Goal: Check status: Check status

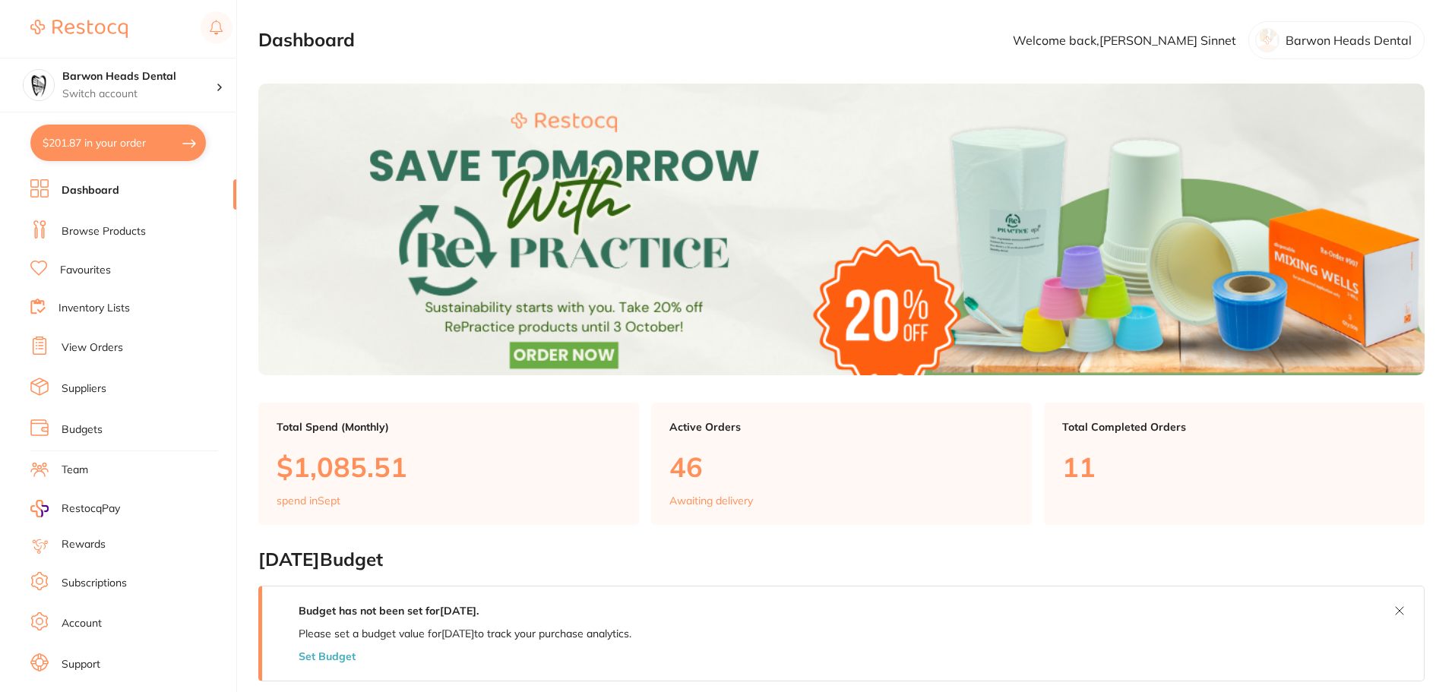
click at [125, 131] on button "$201.87 in your order" at bounding box center [118, 143] width 176 height 36
checkbox input "true"
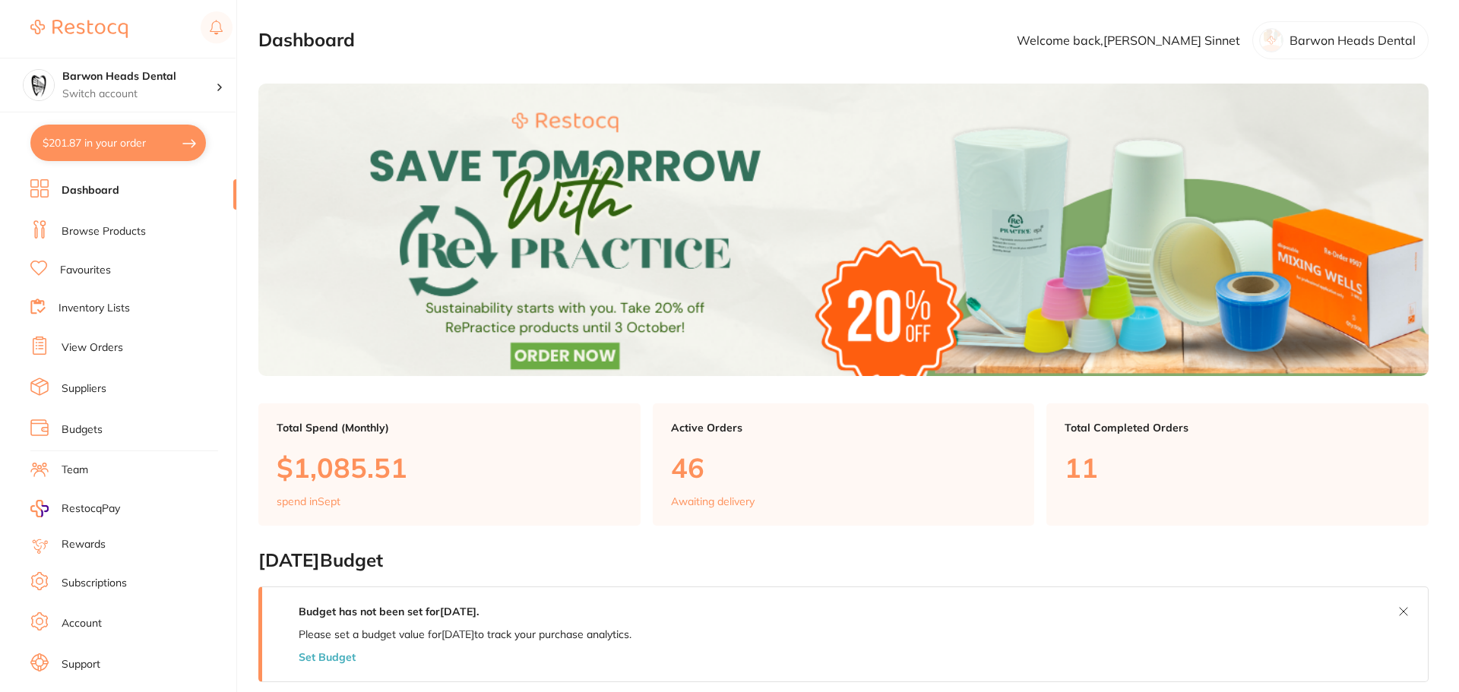
checkbox input "true"
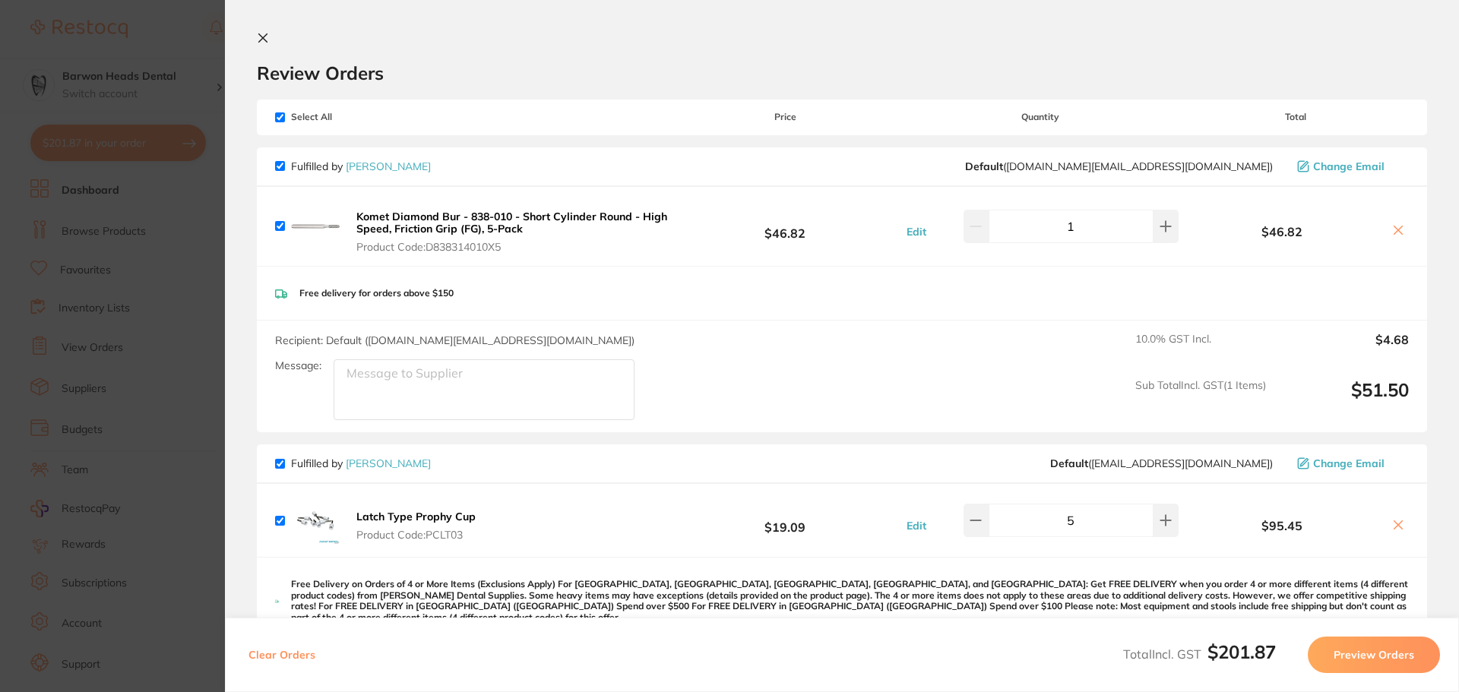
click at [264, 40] on icon at bounding box center [263, 38] width 12 height 12
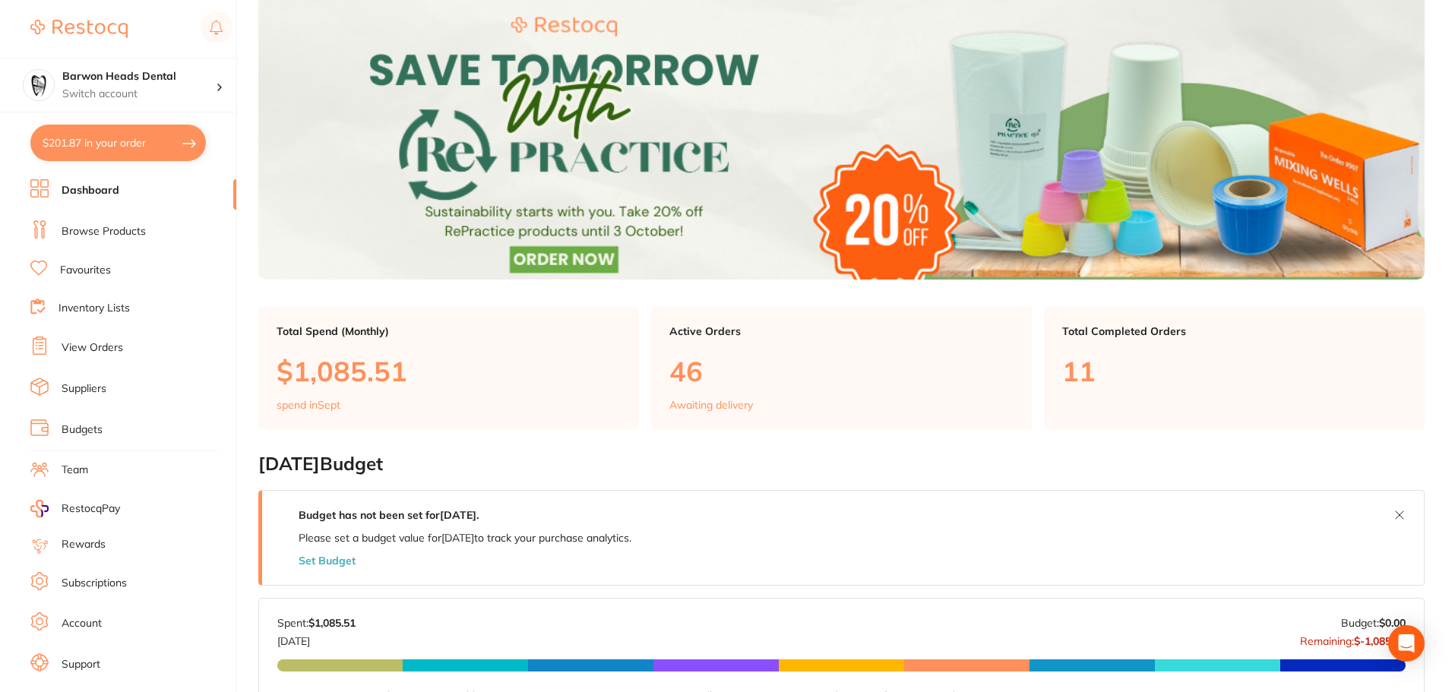
scroll to position [76, 0]
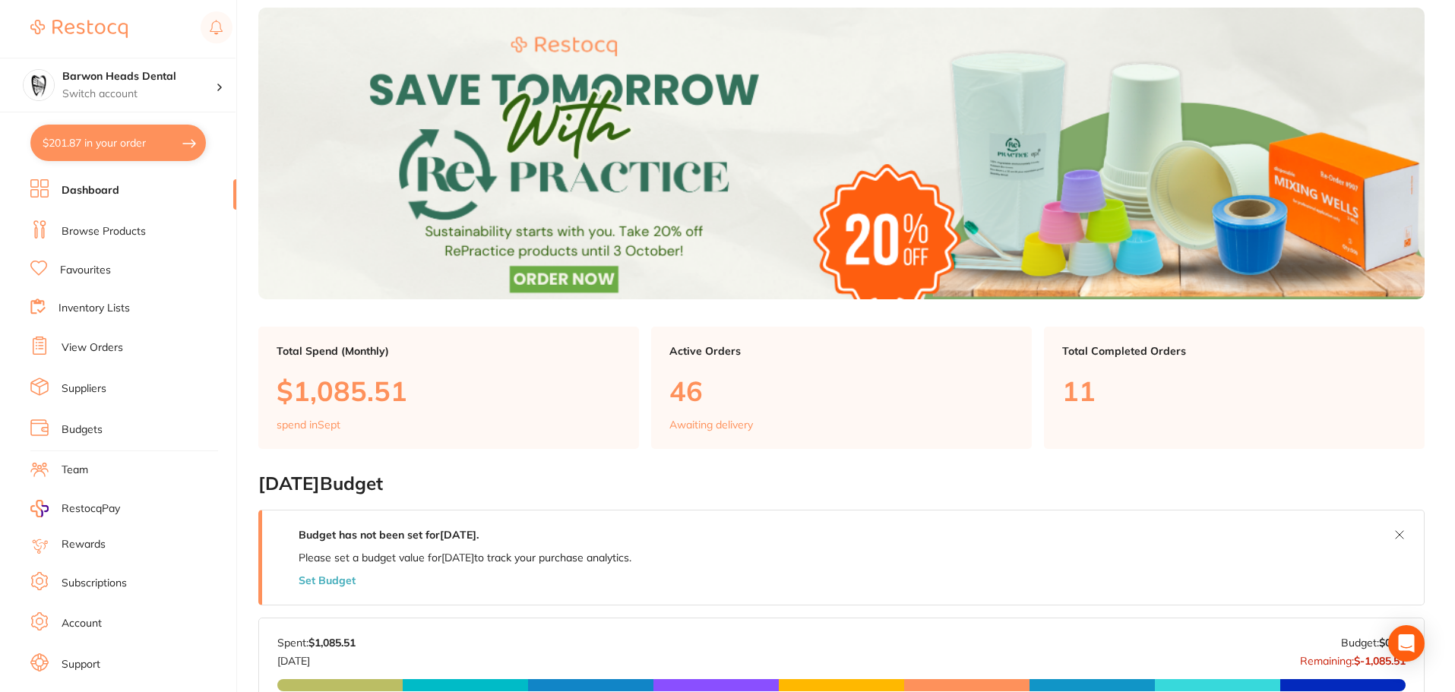
click at [708, 431] on p "Awaiting delivery" at bounding box center [711, 425] width 84 height 12
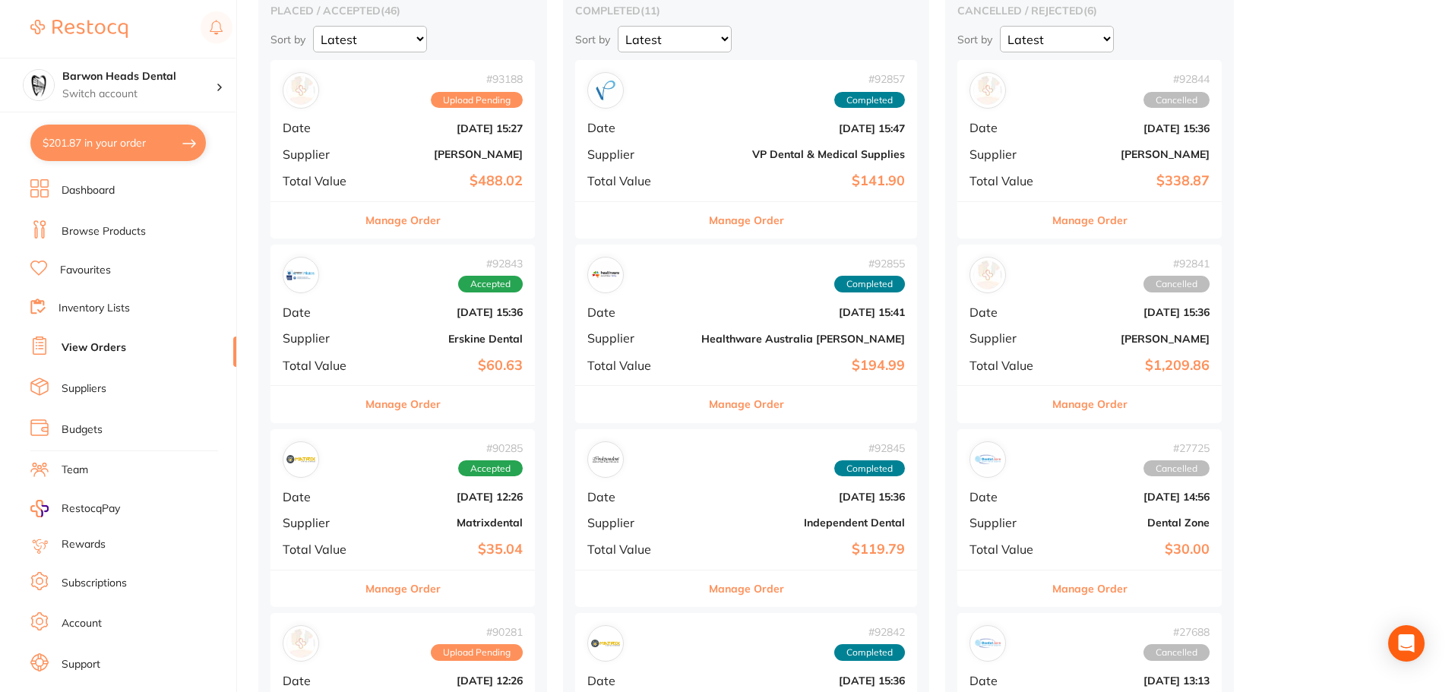
scroll to position [76, 0]
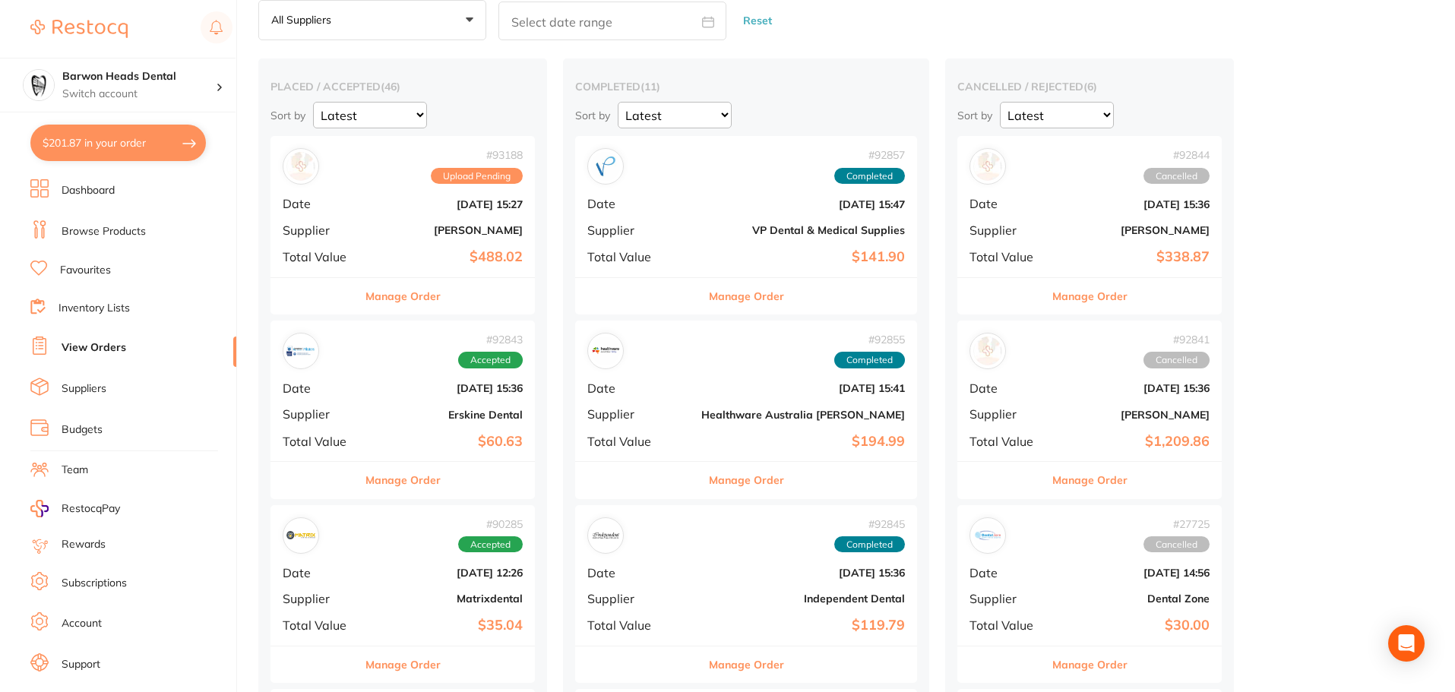
click at [378, 410] on b "Erskine Dental" at bounding box center [447, 415] width 152 height 12
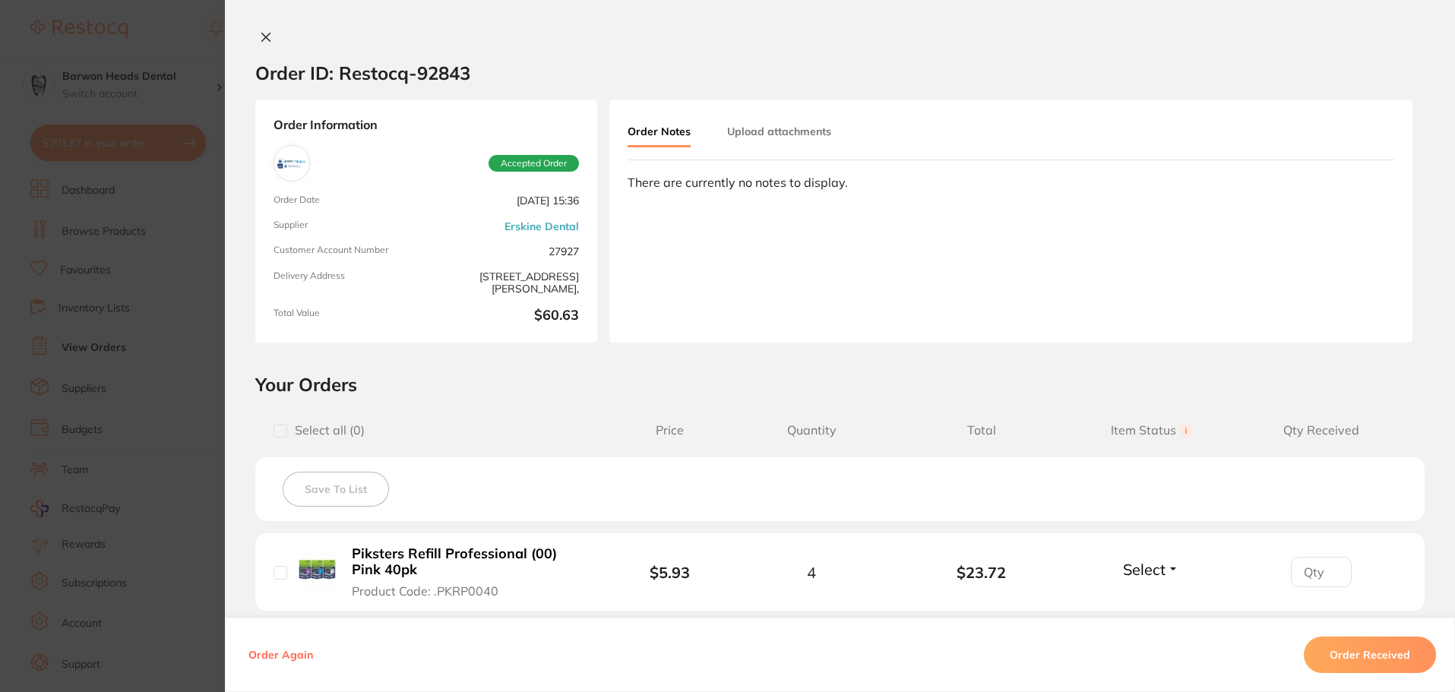
click at [258, 43] on button at bounding box center [265, 38] width 21 height 16
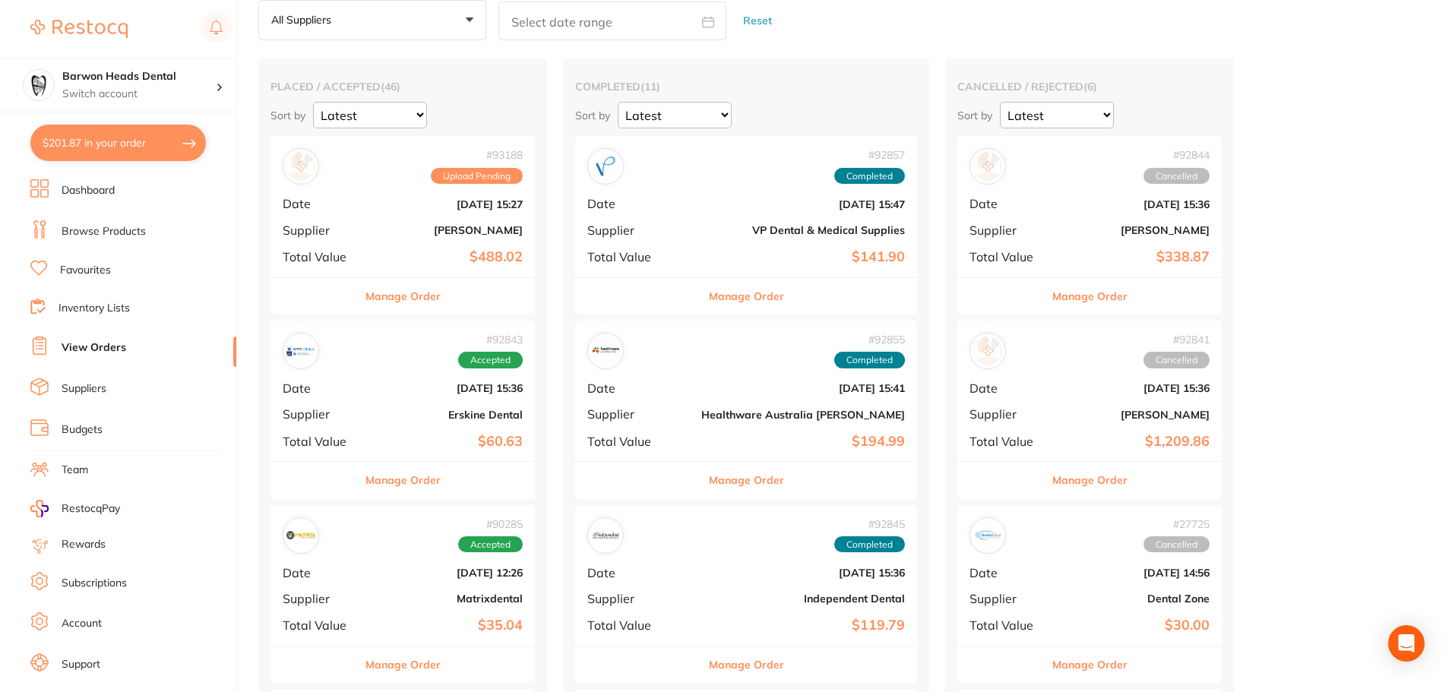
click at [404, 568] on b "[DATE] 12:26" at bounding box center [447, 573] width 152 height 12
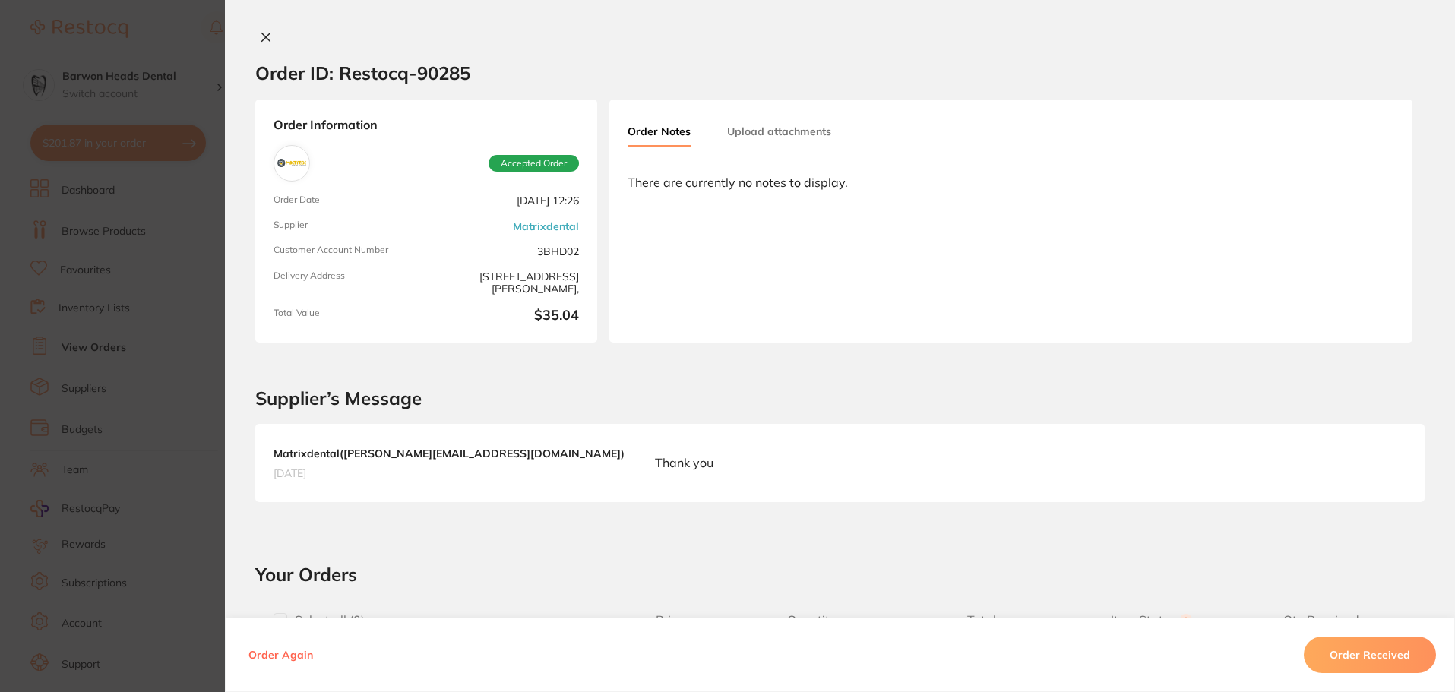
click at [264, 40] on icon at bounding box center [266, 37] width 8 height 8
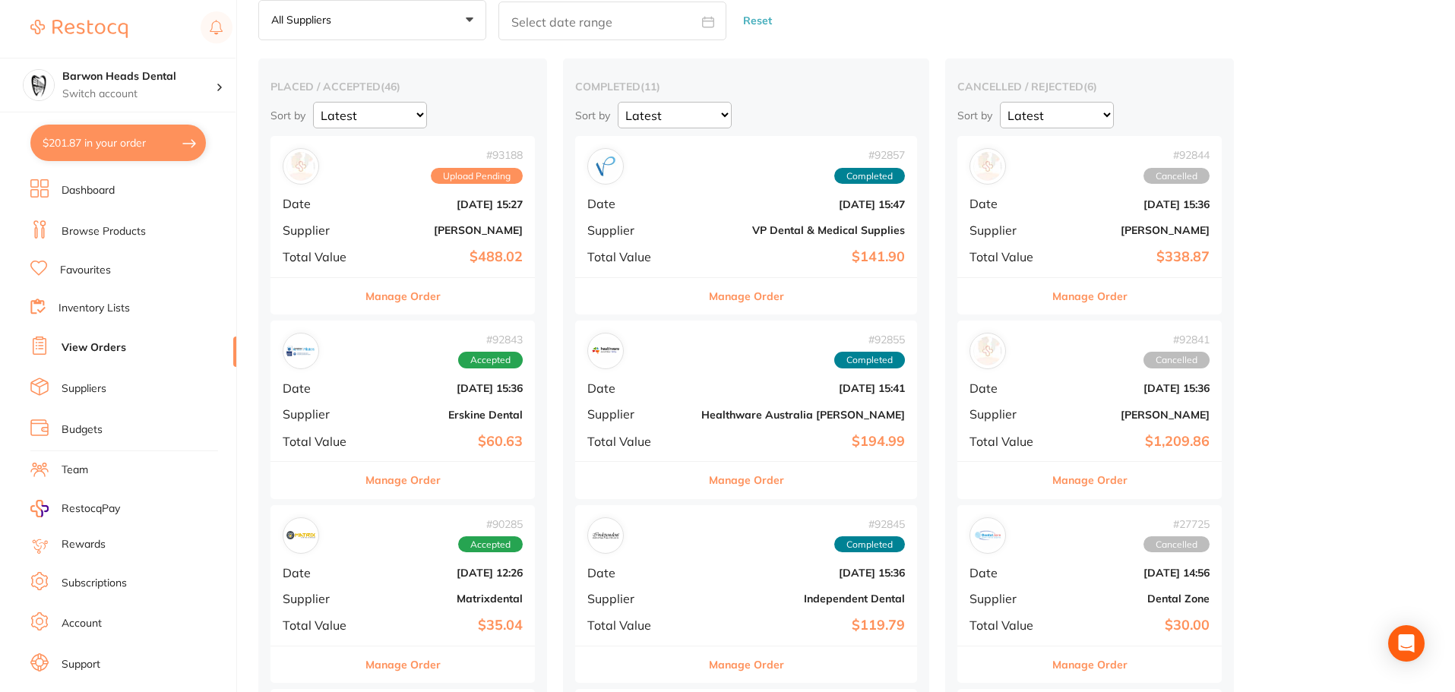
click at [246, 179] on div "$201.87 Barwon Heads Dental Switch account Barwon Heads Dental Queenscliff Fami…" at bounding box center [727, 270] width 1455 height 692
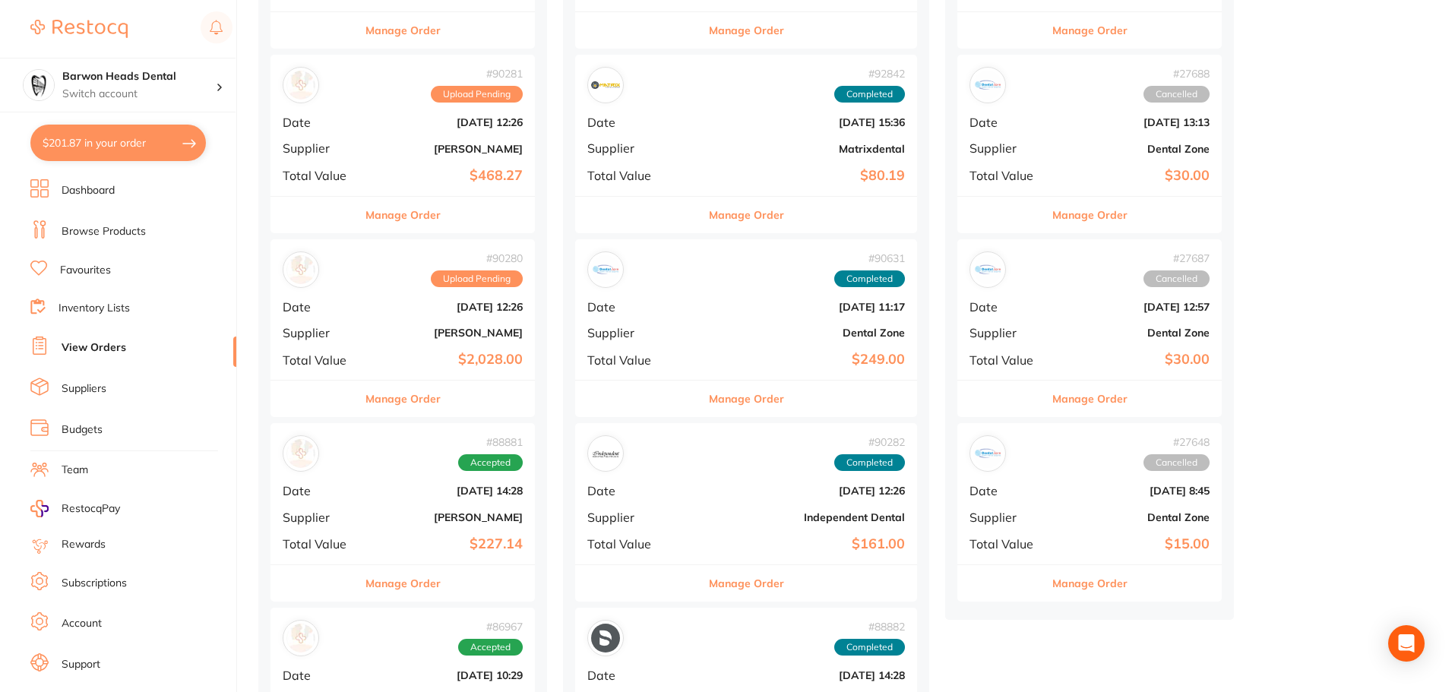
scroll to position [684, 0]
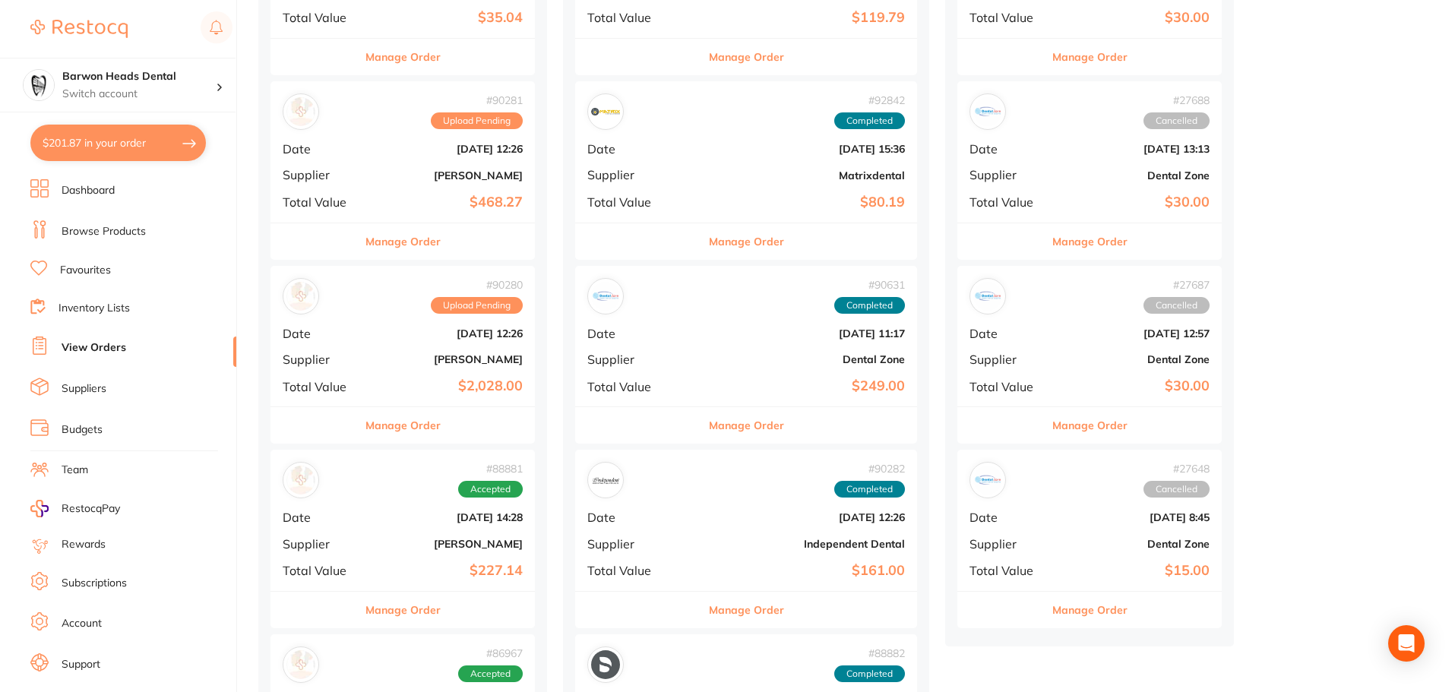
click at [346, 325] on div "# 90280 Upload Pending Date [DATE] 12:26 Supplier [PERSON_NAME] Total Value $2,…" at bounding box center [403, 336] width 264 height 141
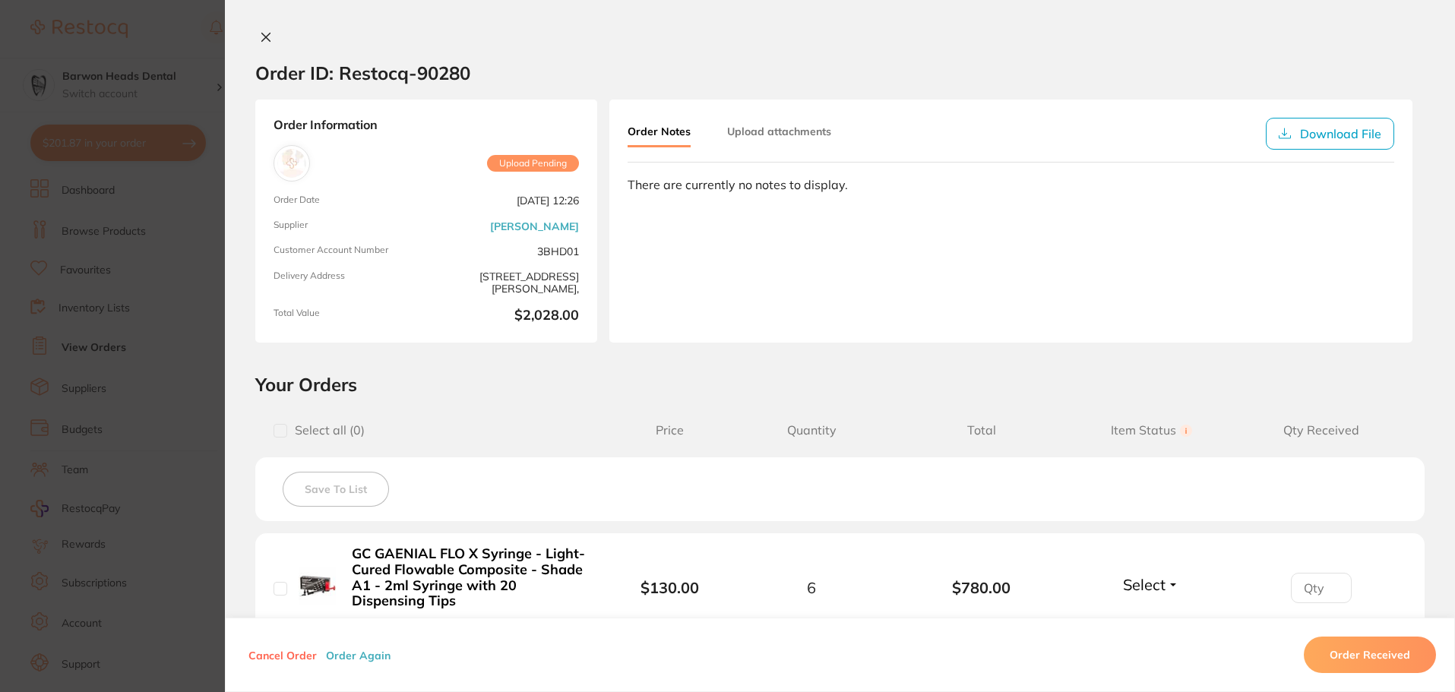
click at [268, 33] on button at bounding box center [265, 38] width 21 height 16
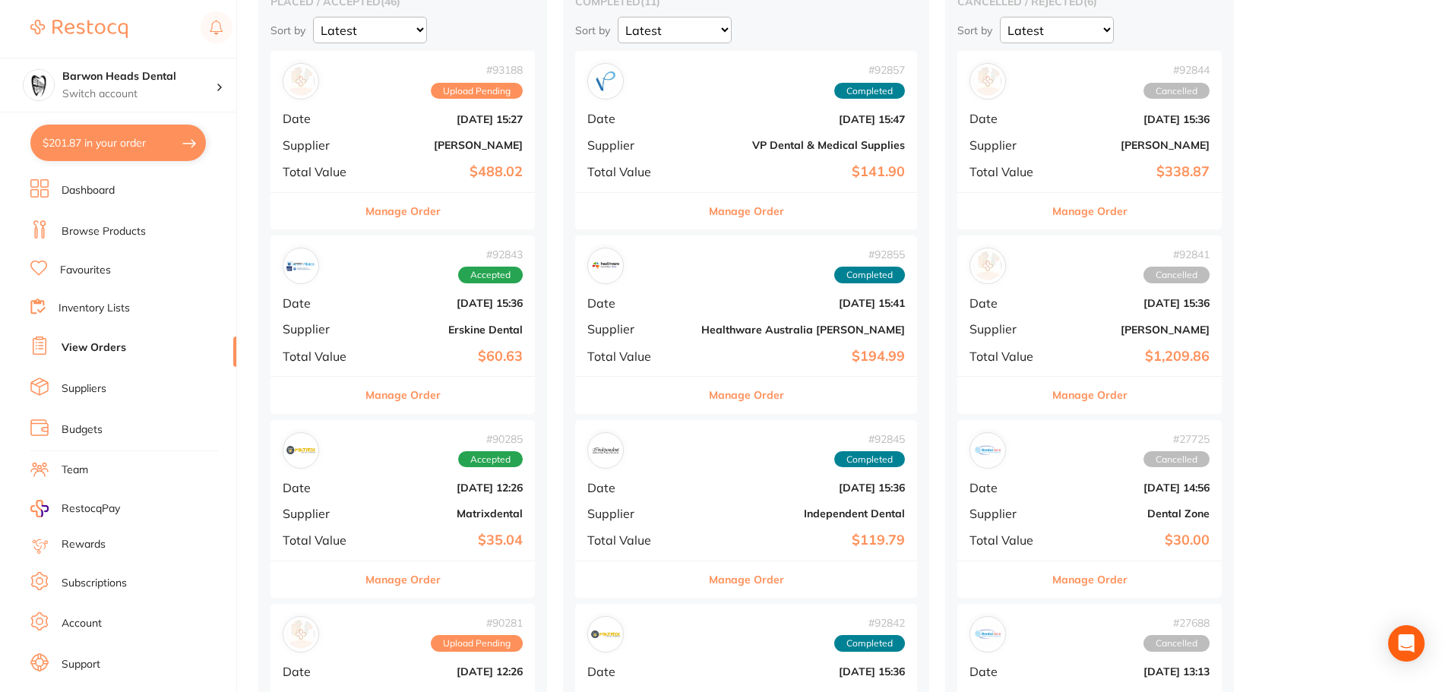
scroll to position [76, 0]
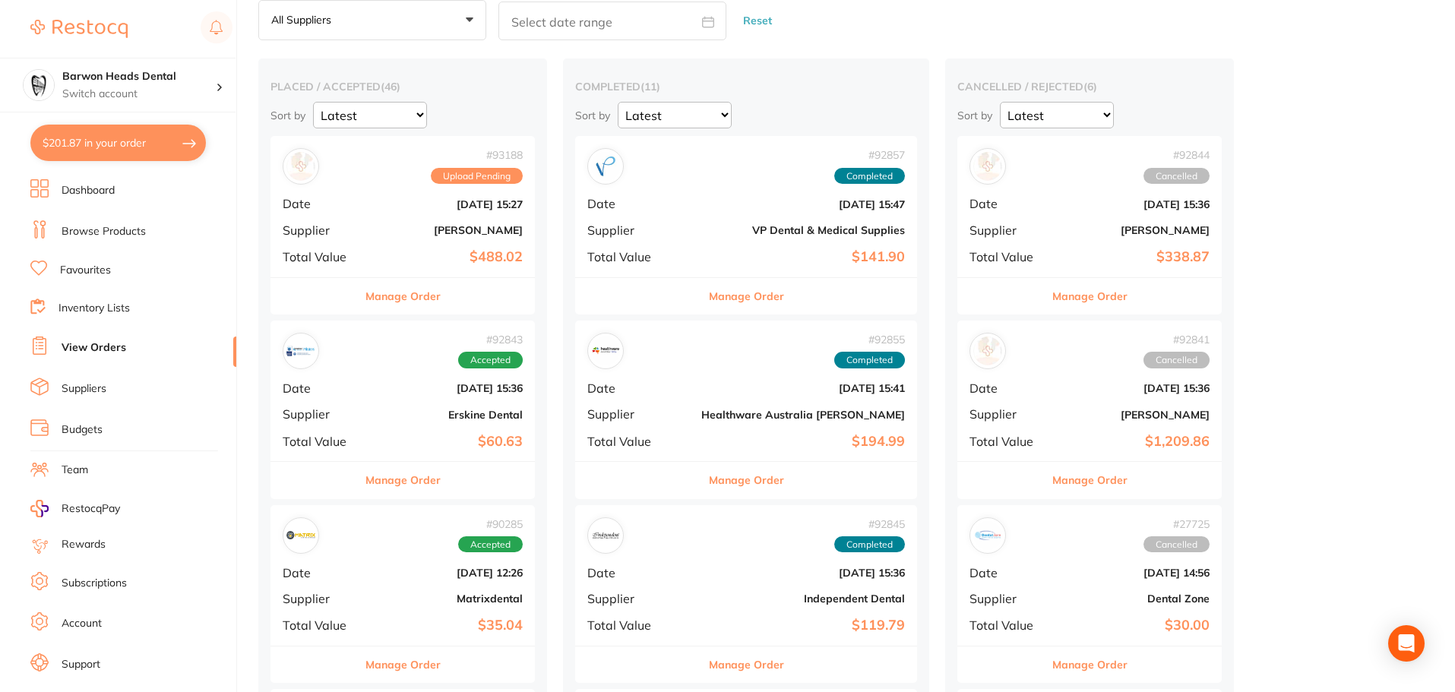
click at [411, 236] on b "[PERSON_NAME]" at bounding box center [447, 230] width 152 height 12
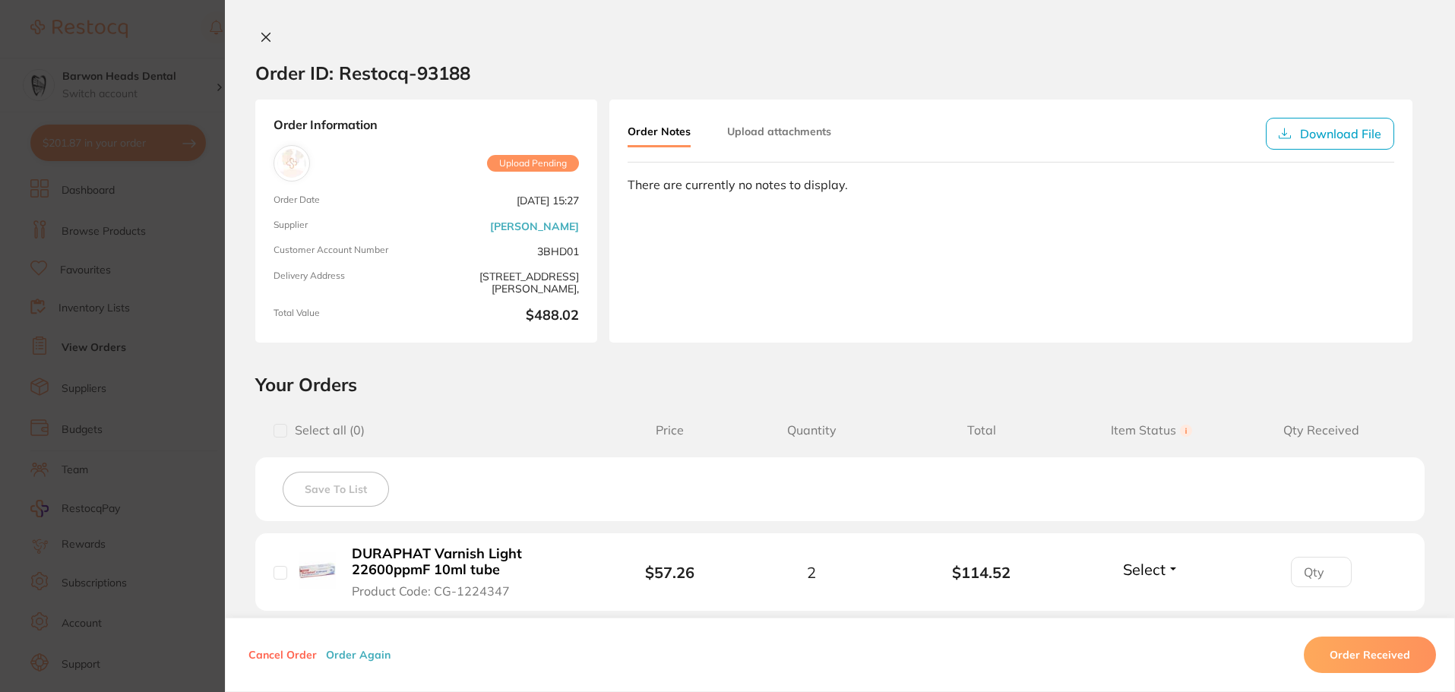
click at [260, 40] on icon at bounding box center [266, 37] width 12 height 12
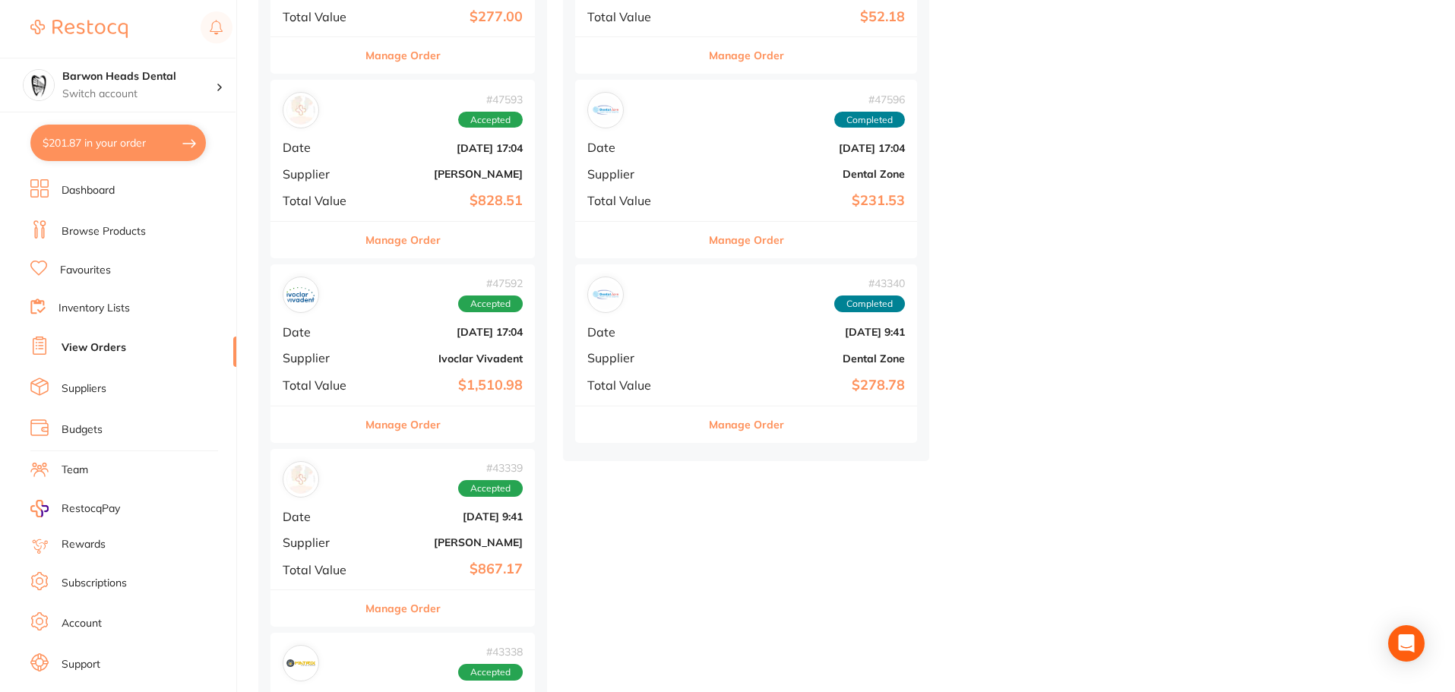
scroll to position [1900, 0]
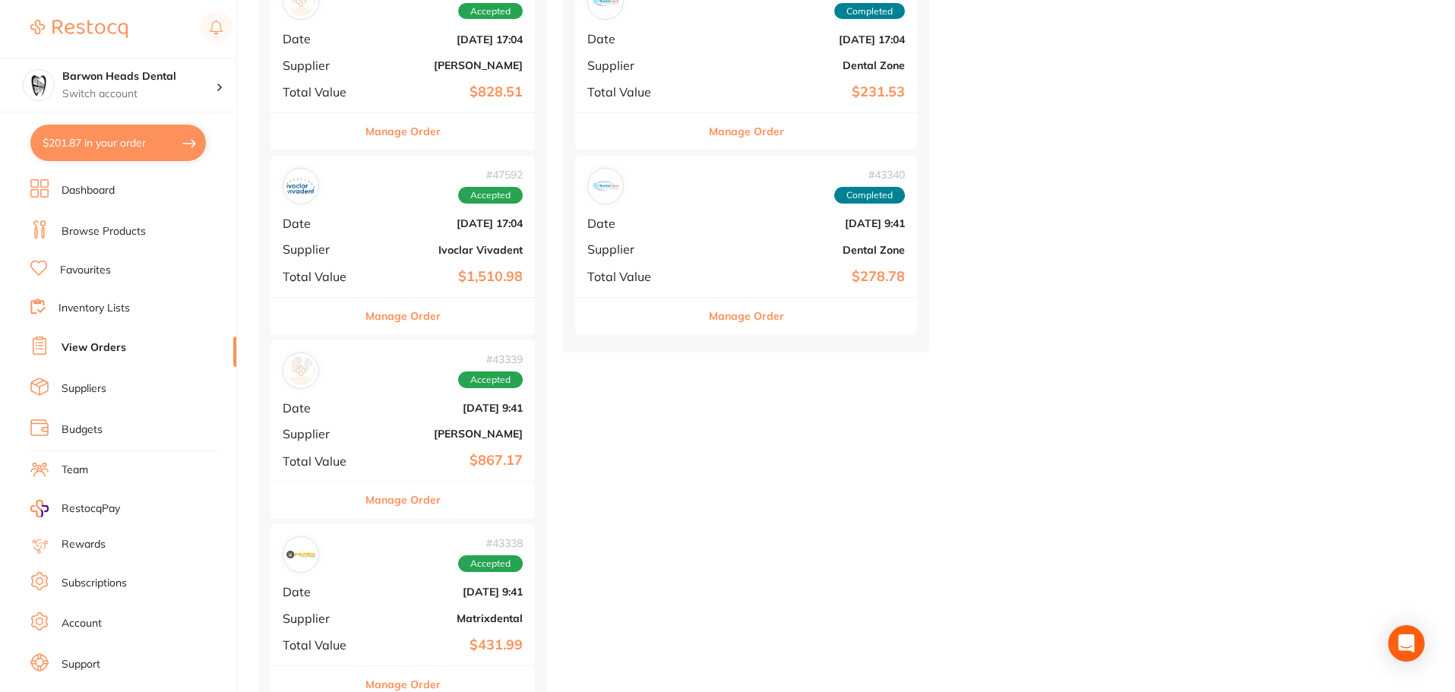
click at [467, 422] on div "# 43339 Accepted Date [DATE] 9:41 Supplier [PERSON_NAME] Total Value $867.17" at bounding box center [403, 410] width 264 height 141
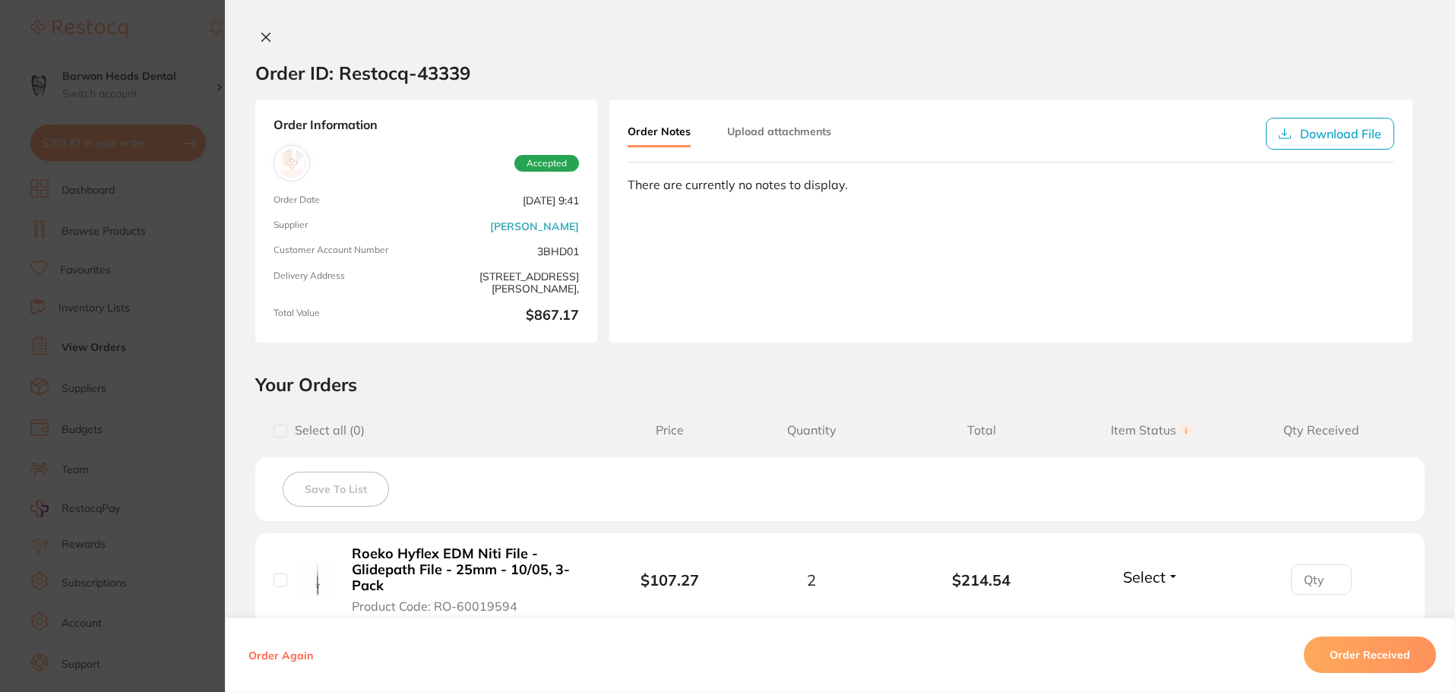
click at [264, 43] on icon at bounding box center [266, 37] width 12 height 12
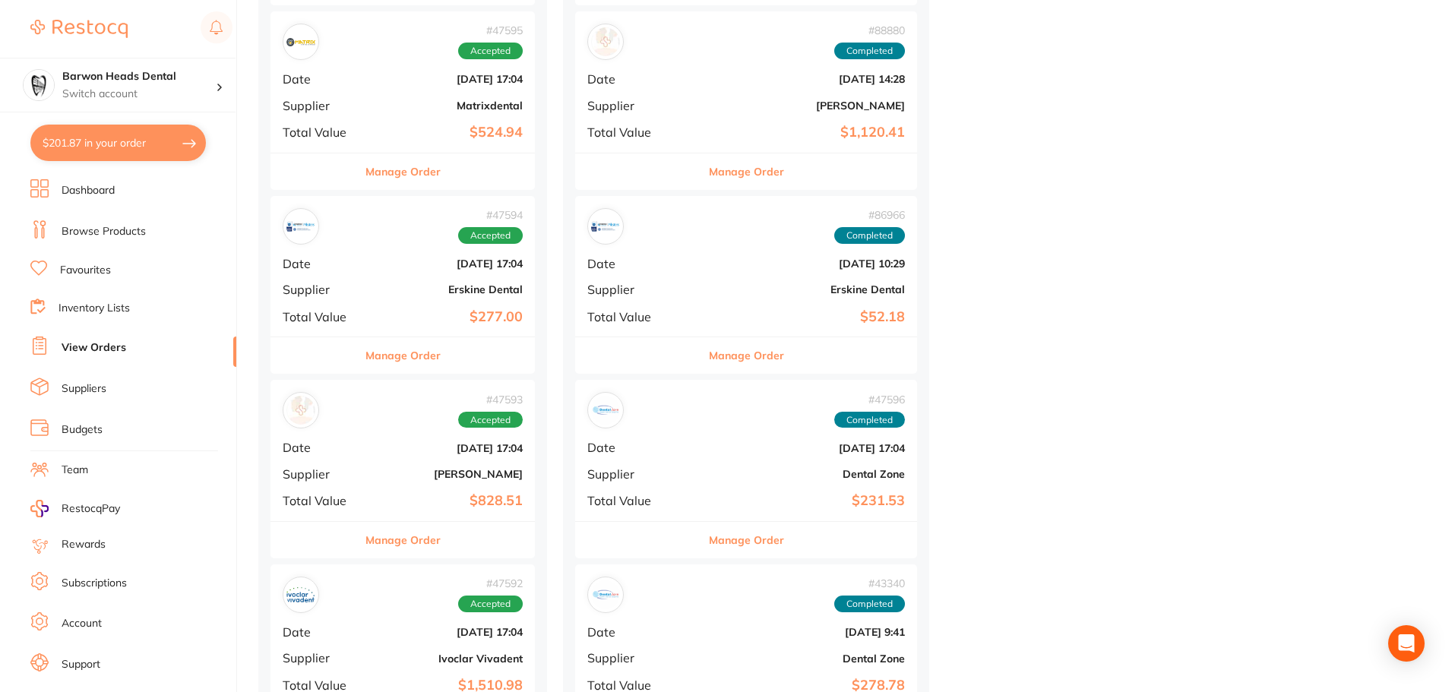
scroll to position [1444, 0]
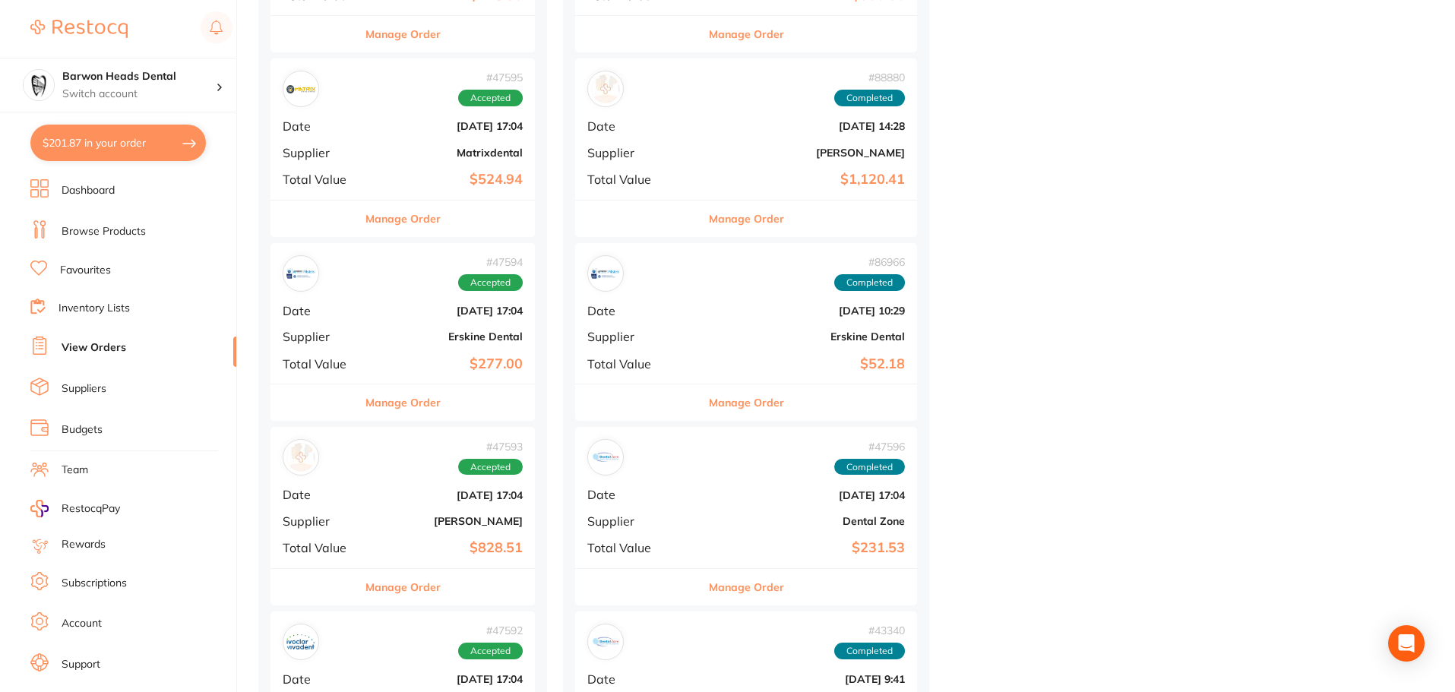
click at [834, 97] on span "Completed" at bounding box center [869, 98] width 71 height 17
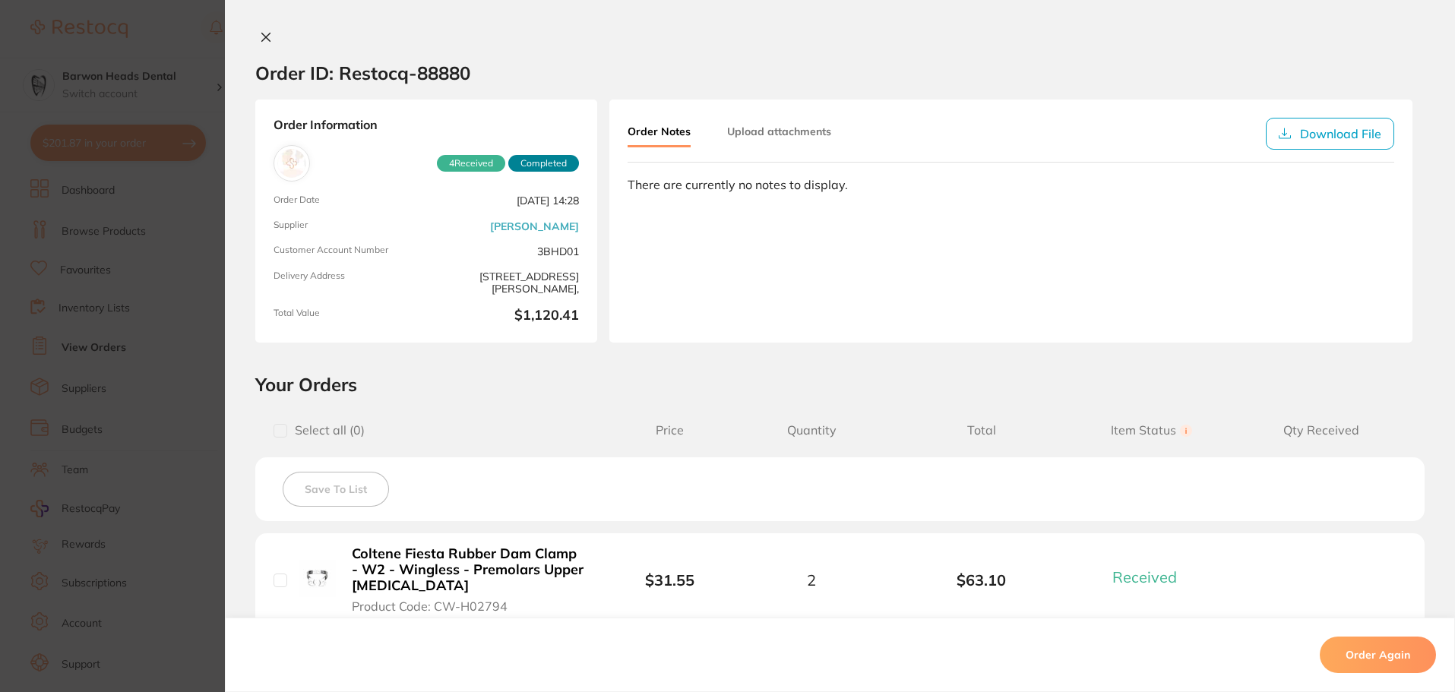
scroll to position [1140, 0]
click at [262, 36] on icon at bounding box center [266, 37] width 8 height 8
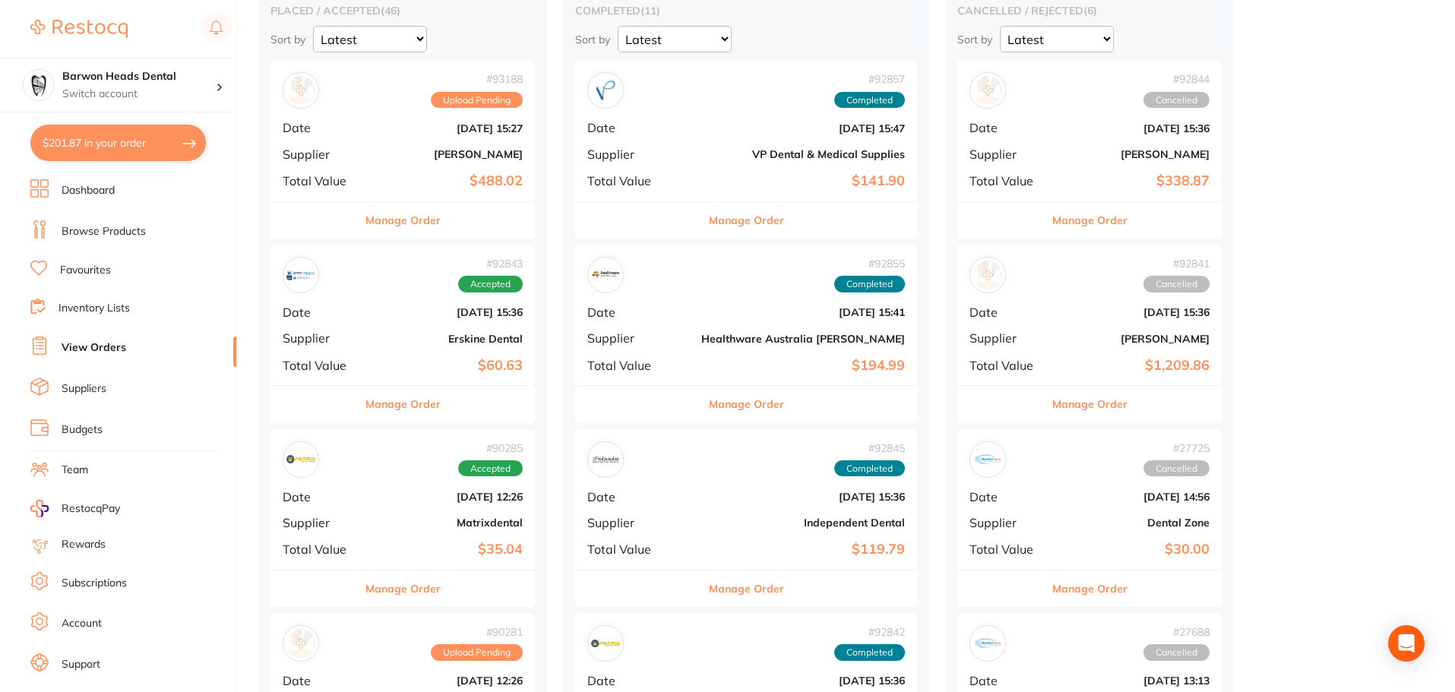
scroll to position [228, 0]
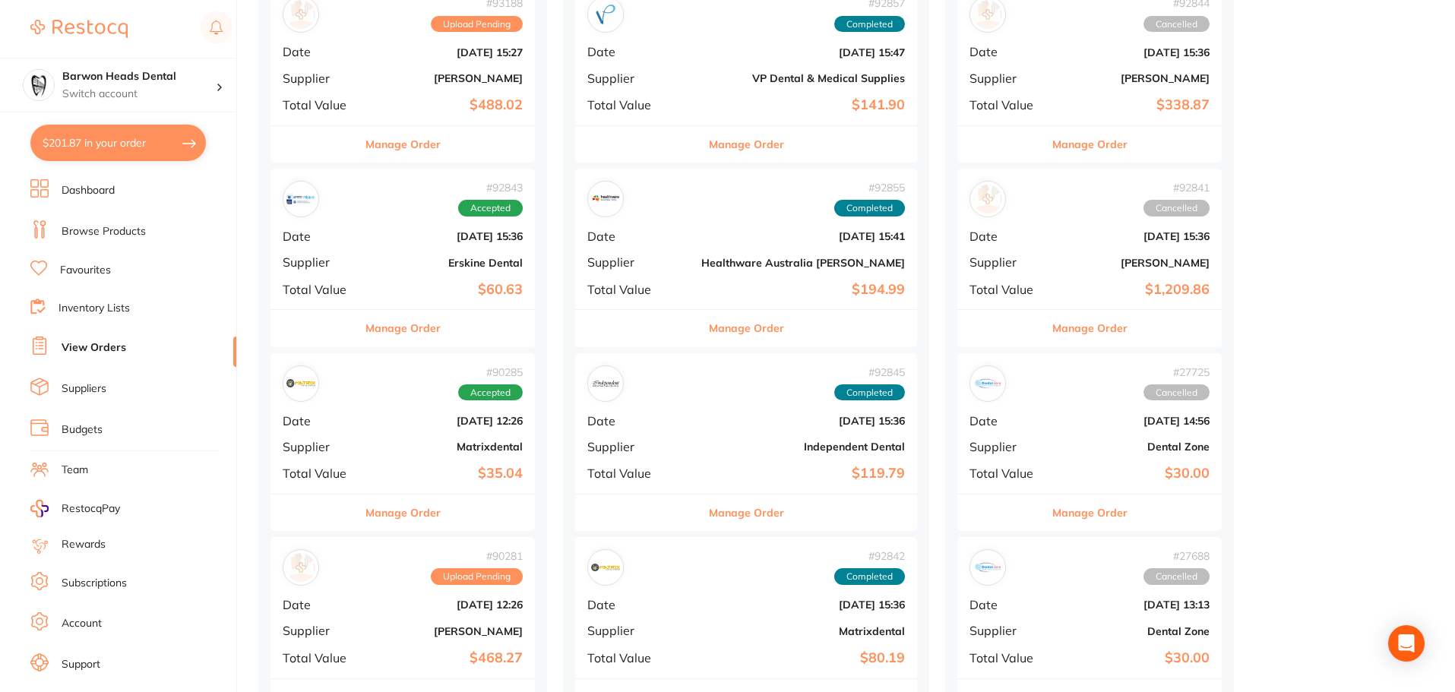
click at [957, 225] on div "# 92841 Cancelled Date [DATE] 15:36 Supplier [PERSON_NAME] Total Value $1,209.86" at bounding box center [1089, 239] width 264 height 141
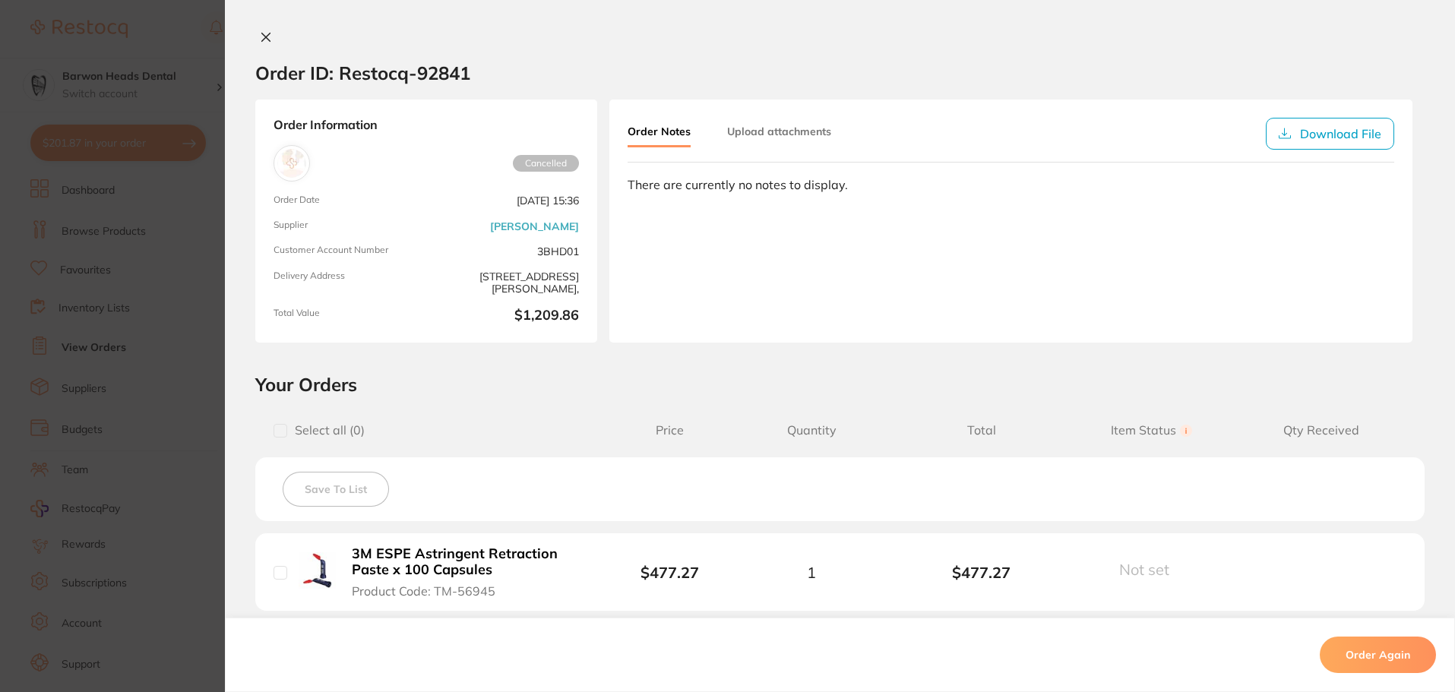
click at [267, 39] on icon at bounding box center [266, 37] width 12 height 12
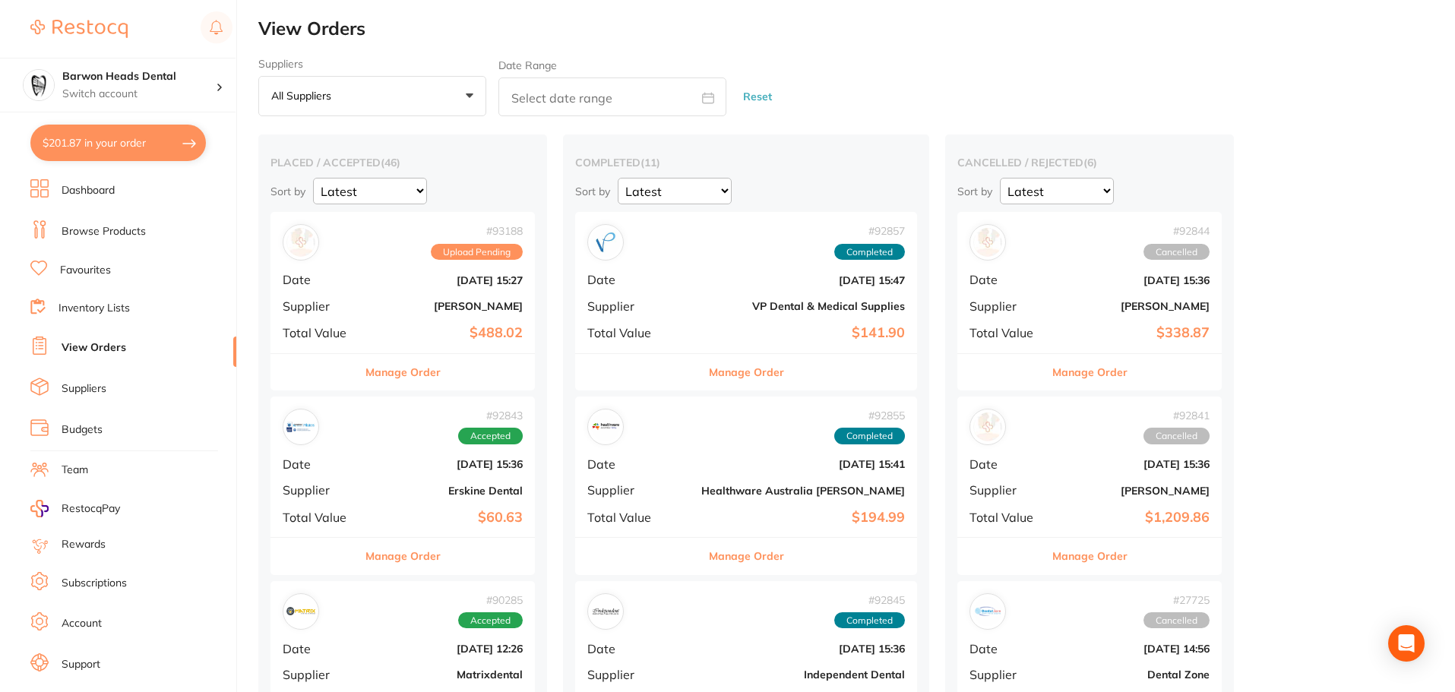
click at [991, 289] on div "# 92844 Cancelled Date [DATE] 15:36 Supplier [PERSON_NAME] Total Value $338.87" at bounding box center [1089, 282] width 264 height 141
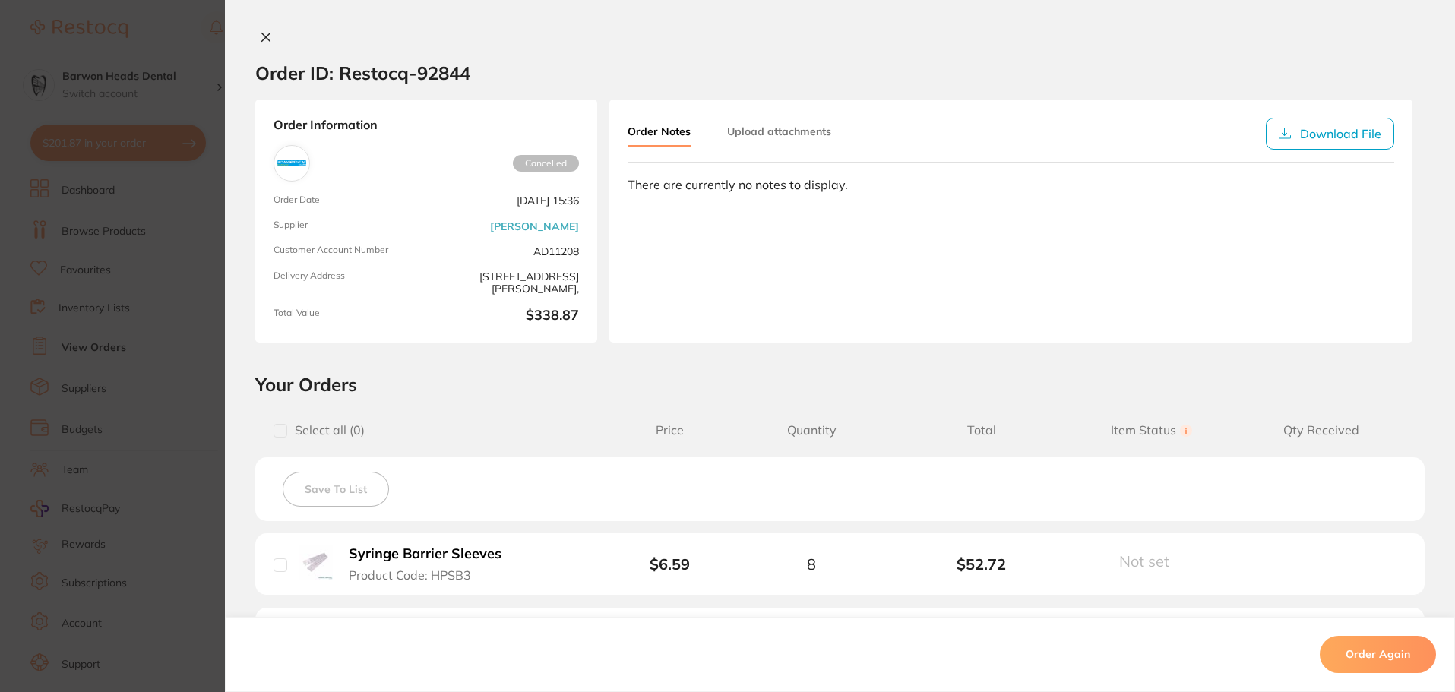
click at [271, 35] on button at bounding box center [265, 38] width 21 height 16
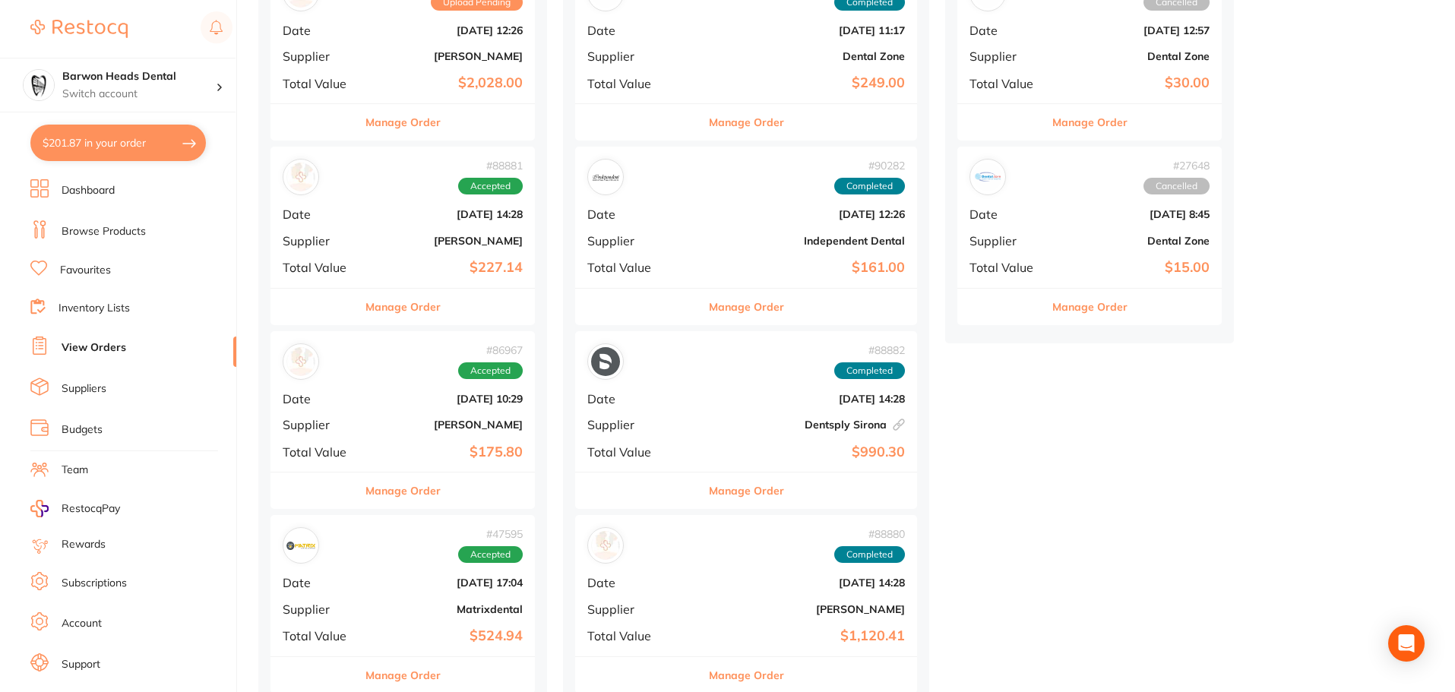
scroll to position [988, 0]
click at [651, 584] on span "Date" at bounding box center [638, 582] width 102 height 14
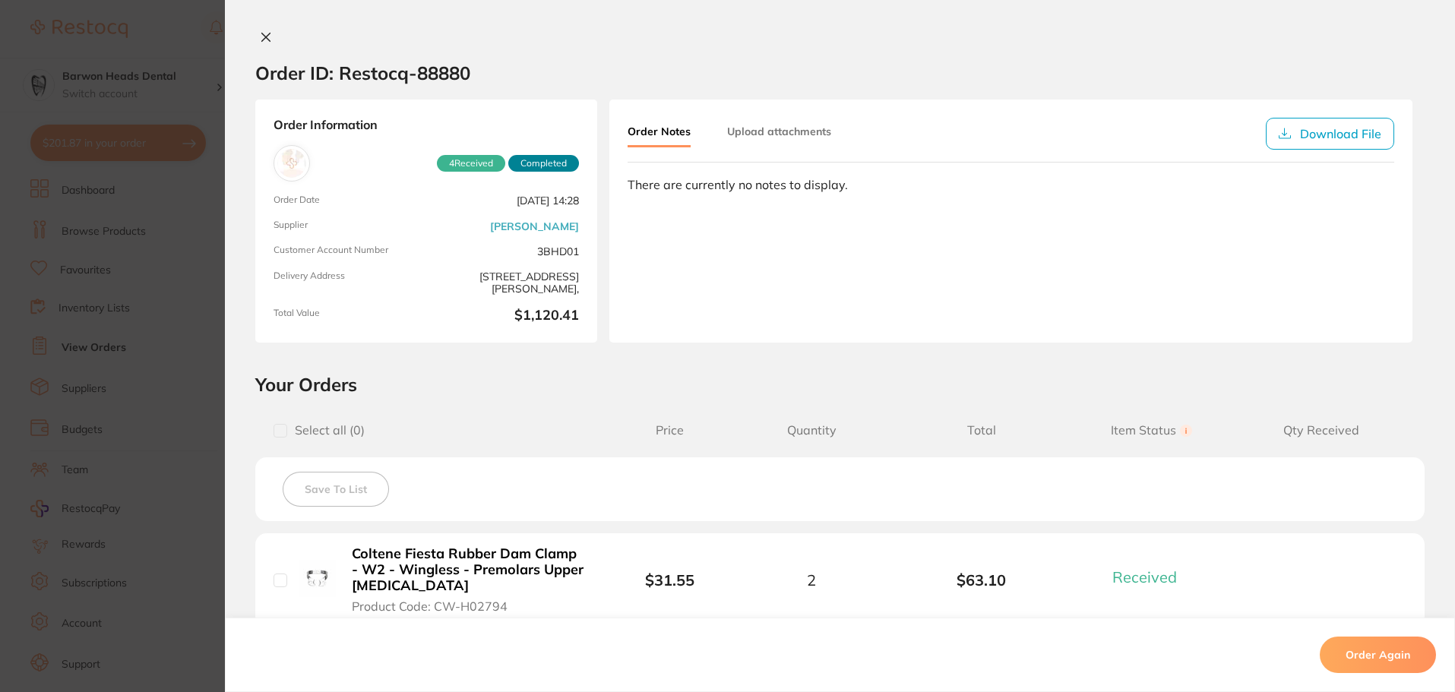
scroll to position [1140, 0]
click at [263, 42] on icon at bounding box center [266, 37] width 12 height 12
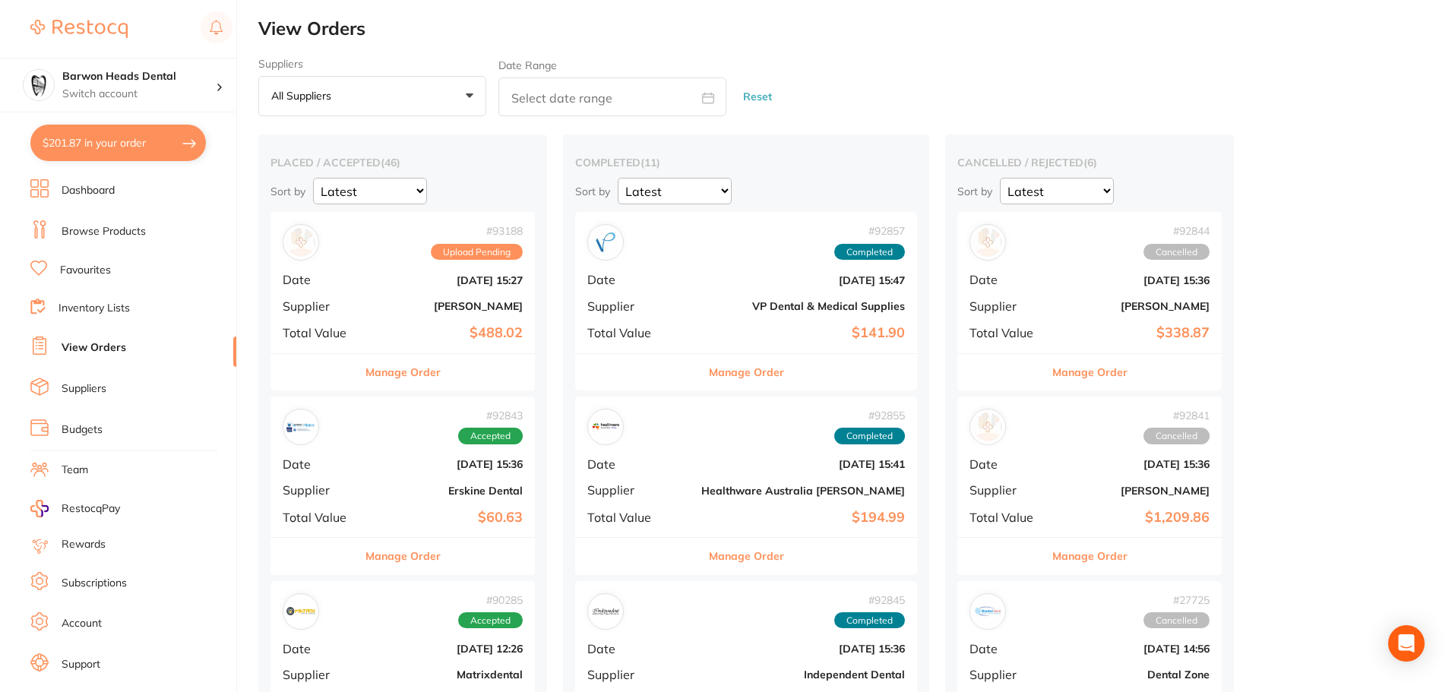
click at [108, 306] on link "Inventory Lists" at bounding box center [94, 308] width 71 height 15
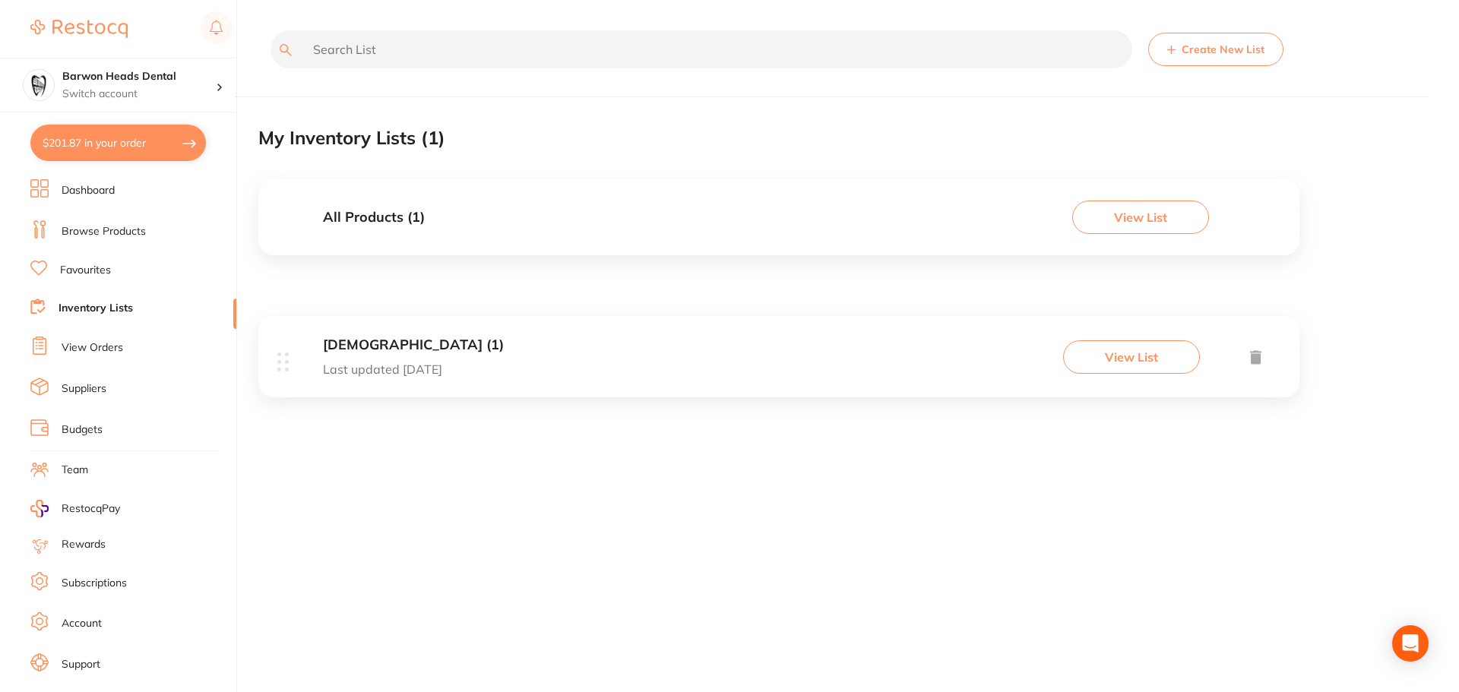
click at [119, 261] on li "Favourites" at bounding box center [133, 271] width 206 height 20
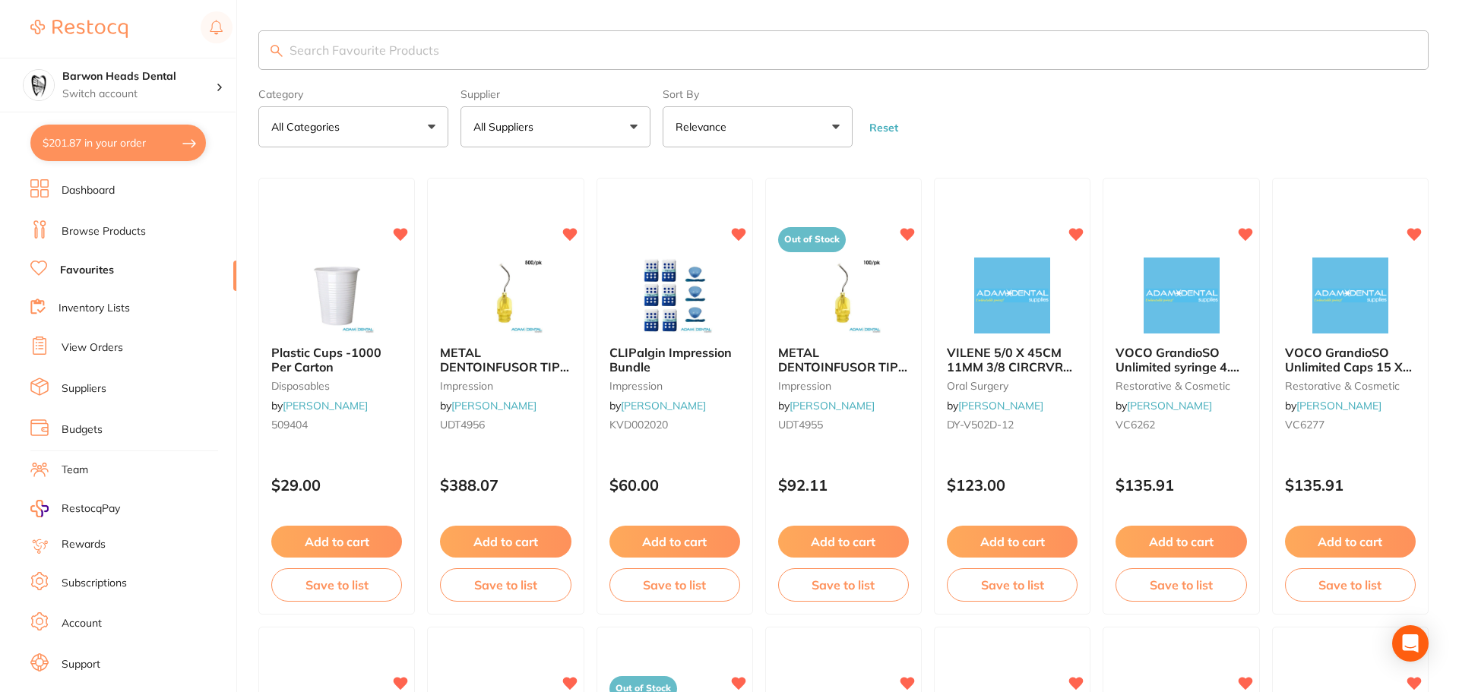
click at [122, 249] on ul "Dashboard Browse Products Favourites Inventory Lists View Orders Suppliers Budg…" at bounding box center [133, 441] width 206 height 524
click at [130, 226] on link "Browse Products" at bounding box center [104, 231] width 84 height 15
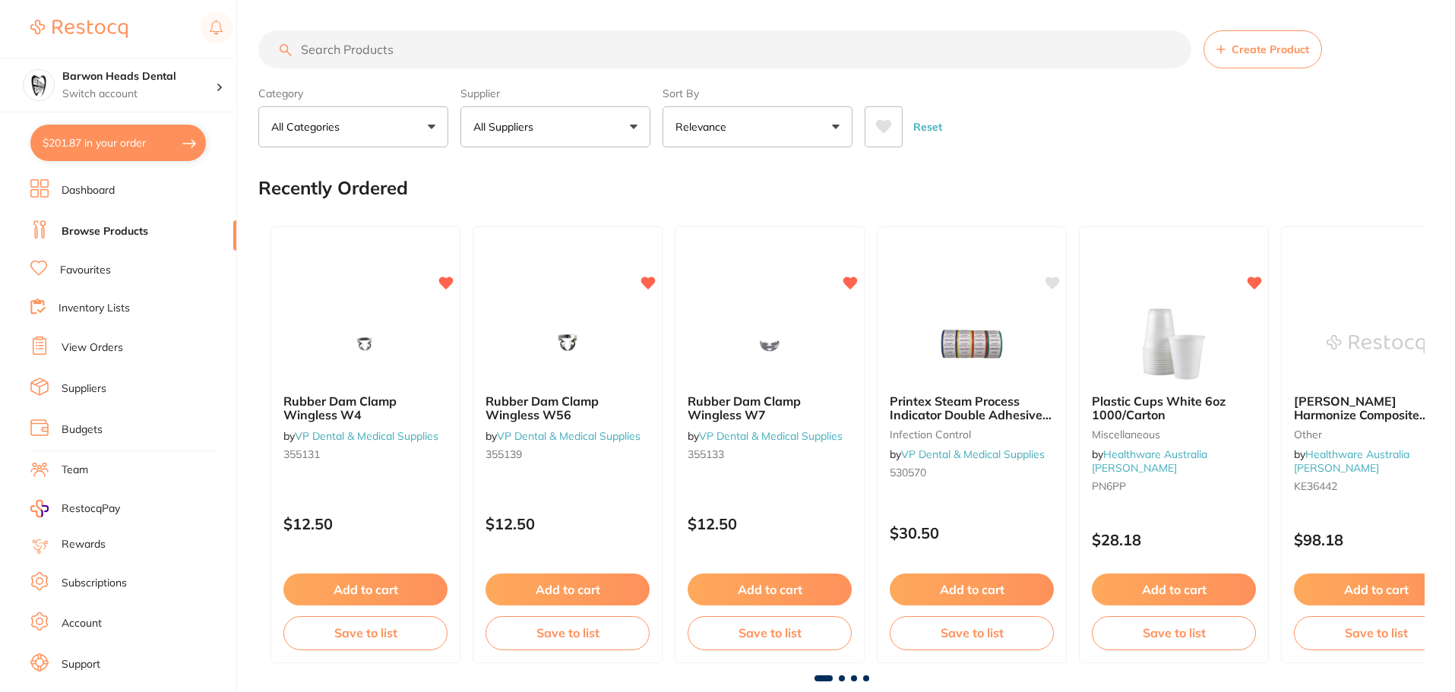
scroll to position [26, 0]
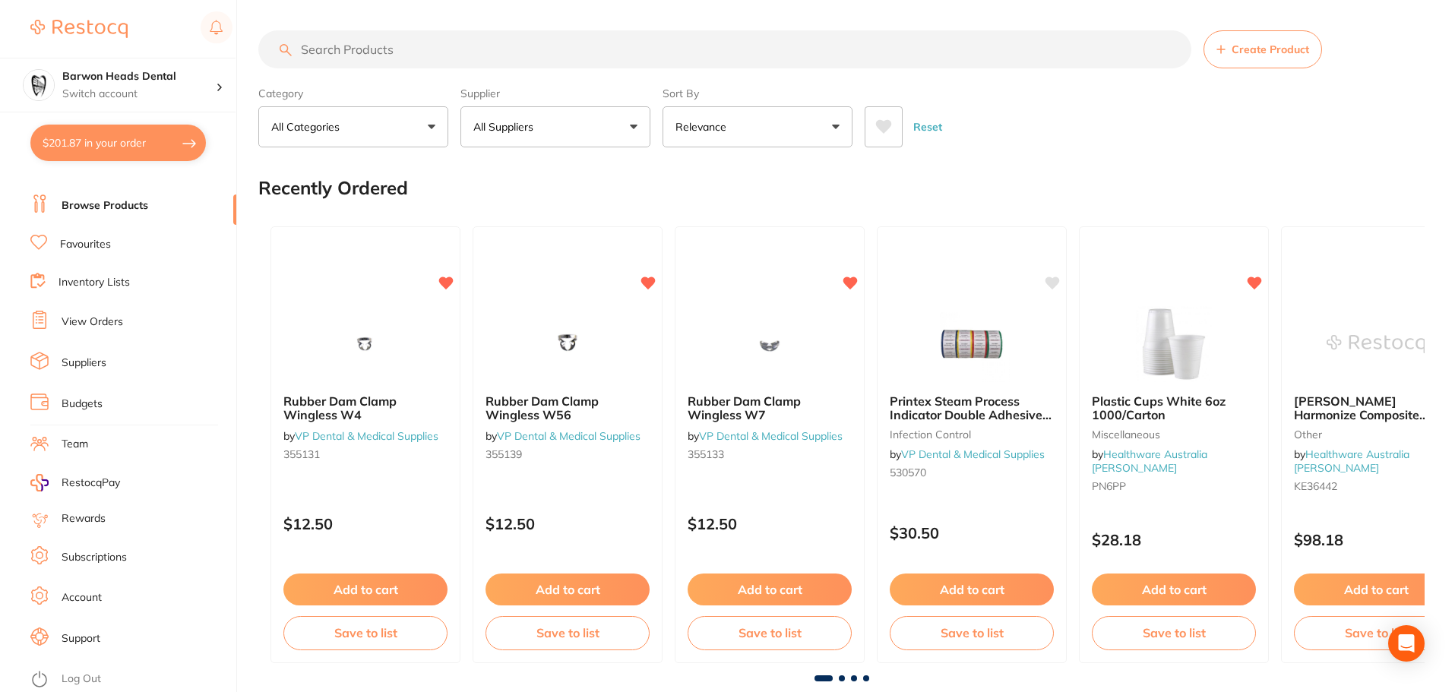
click at [92, 323] on link "View Orders" at bounding box center [93, 322] width 62 height 15
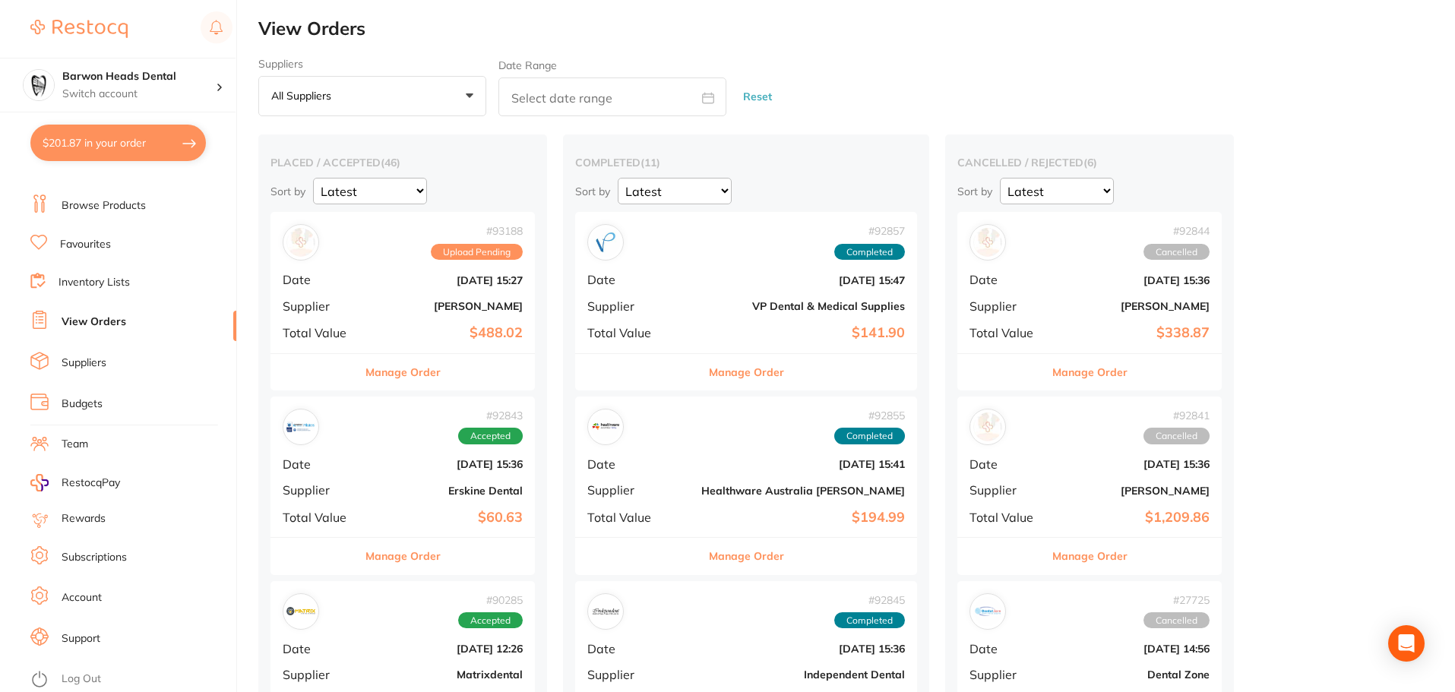
click at [571, 90] on input "text" at bounding box center [612, 97] width 228 height 39
select select "8"
select select "2025"
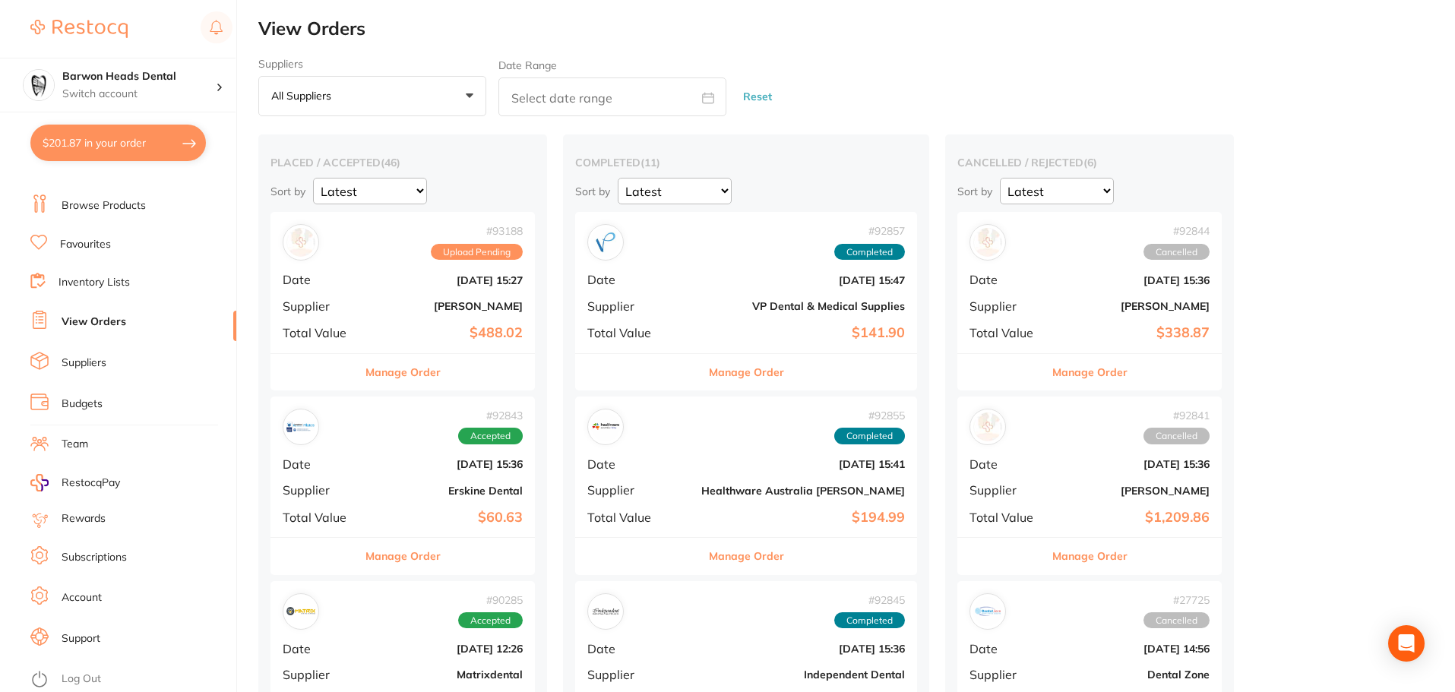
click at [415, 300] on b "[PERSON_NAME]" at bounding box center [447, 306] width 152 height 12
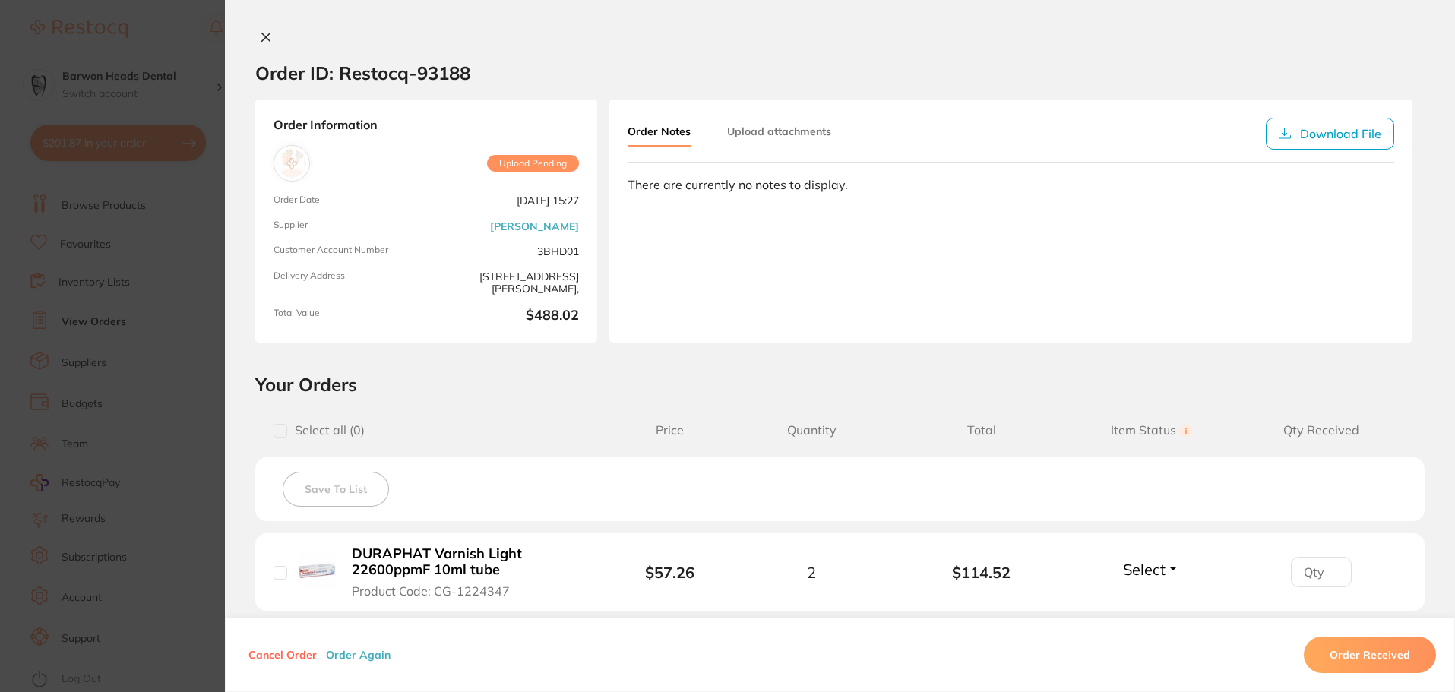
click at [260, 42] on icon at bounding box center [266, 37] width 12 height 12
